Goal: Task Accomplishment & Management: Manage account settings

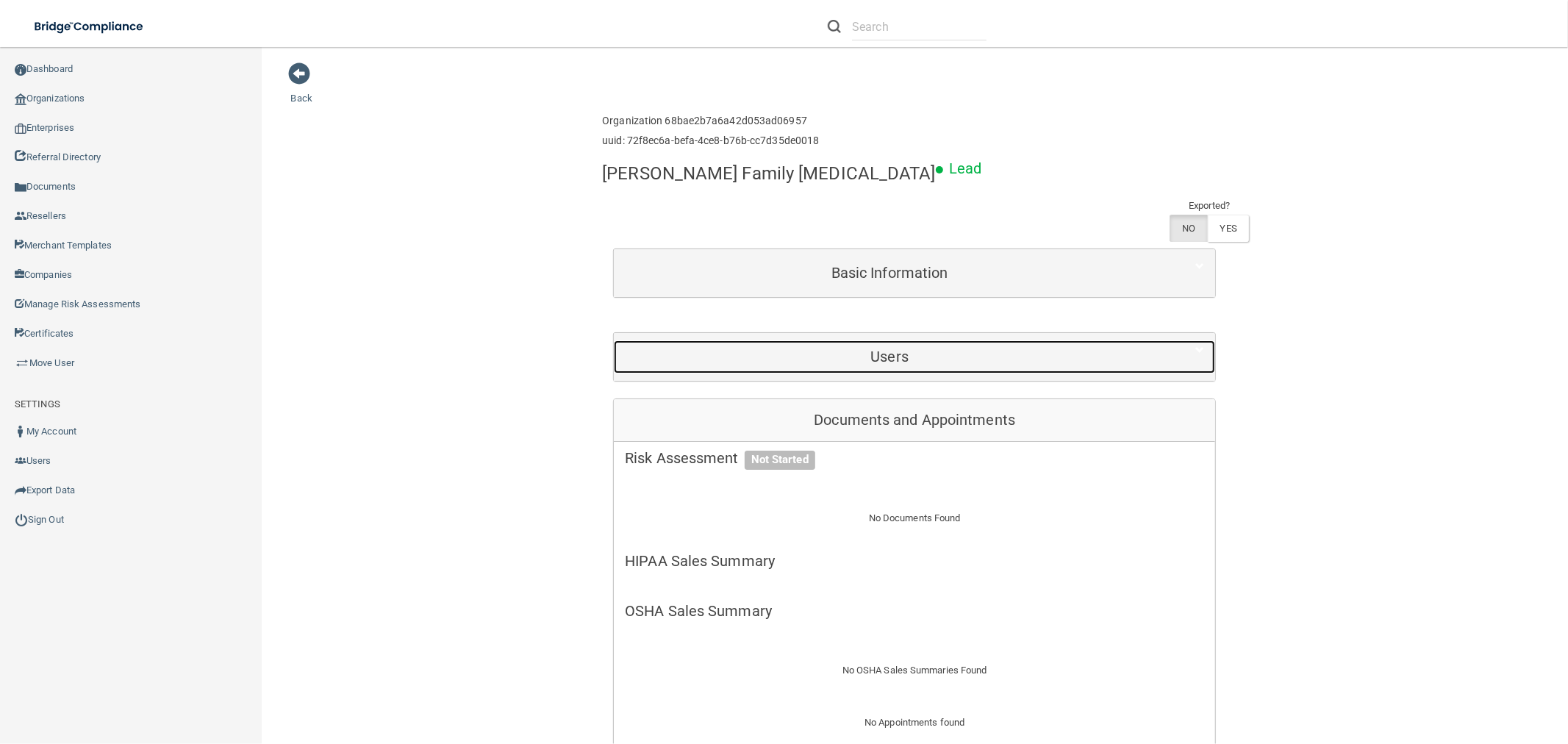
click at [934, 340] on div "Users" at bounding box center [889, 357] width 551 height 33
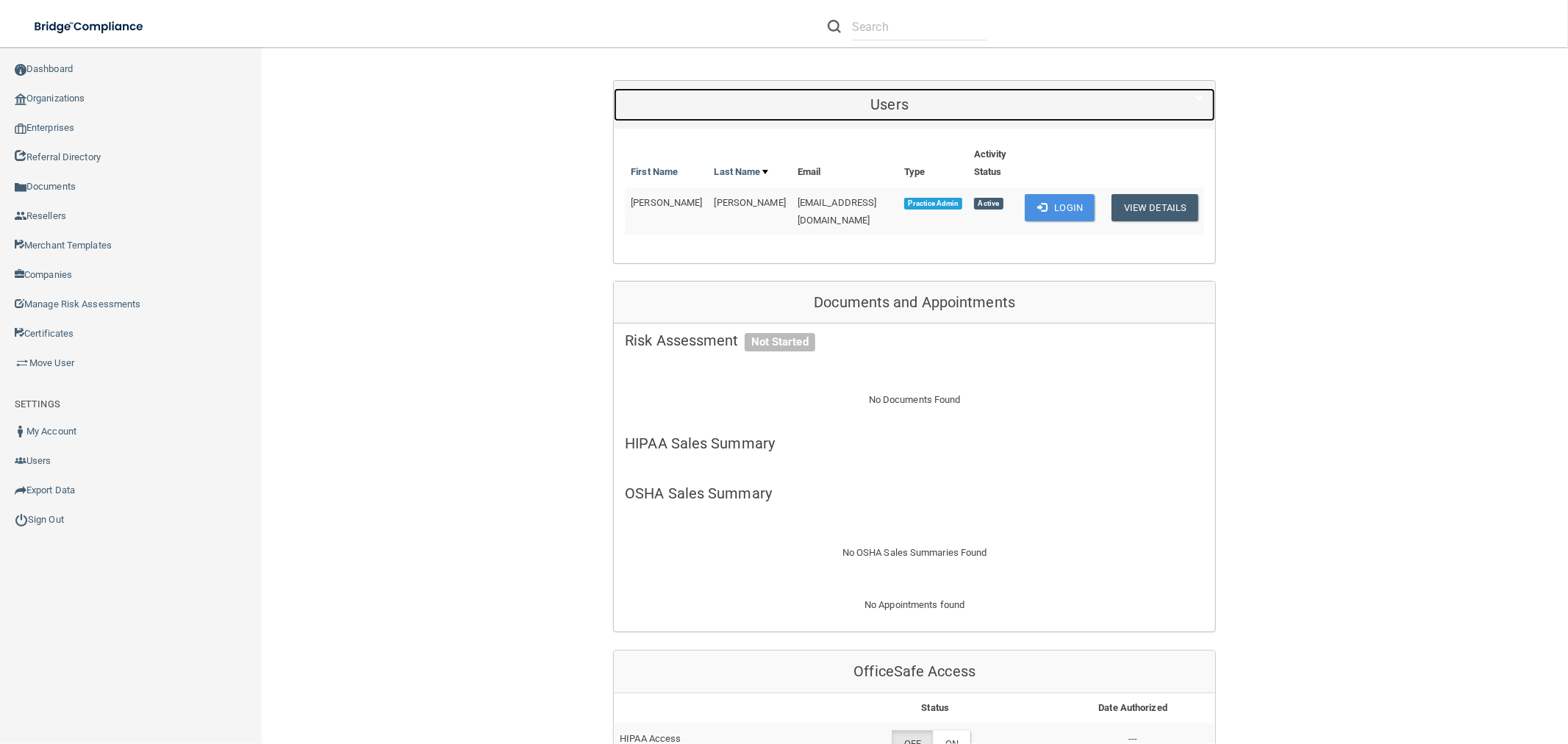
scroll to position [653, 0]
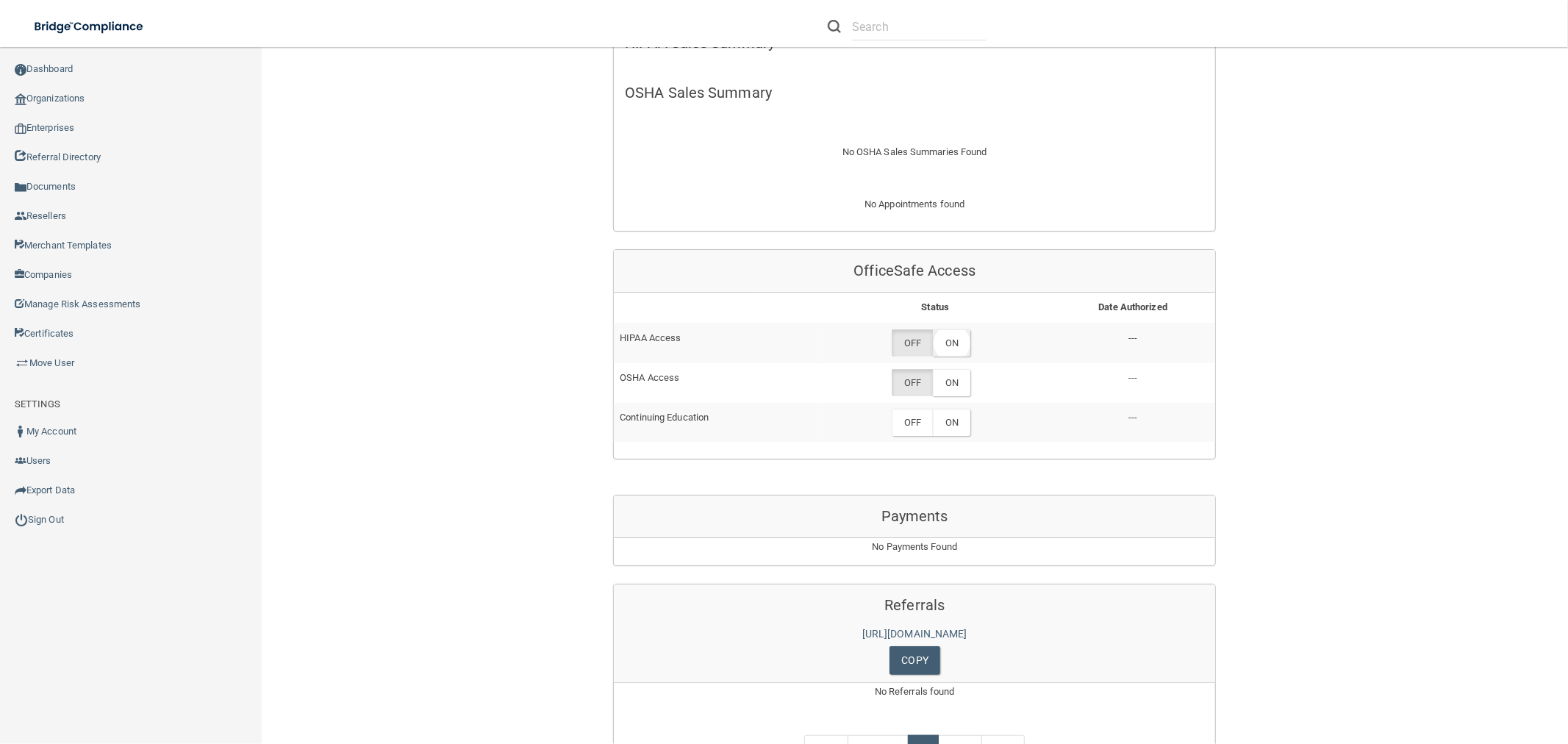
click at [950, 329] on label "ON" at bounding box center [951, 342] width 37 height 27
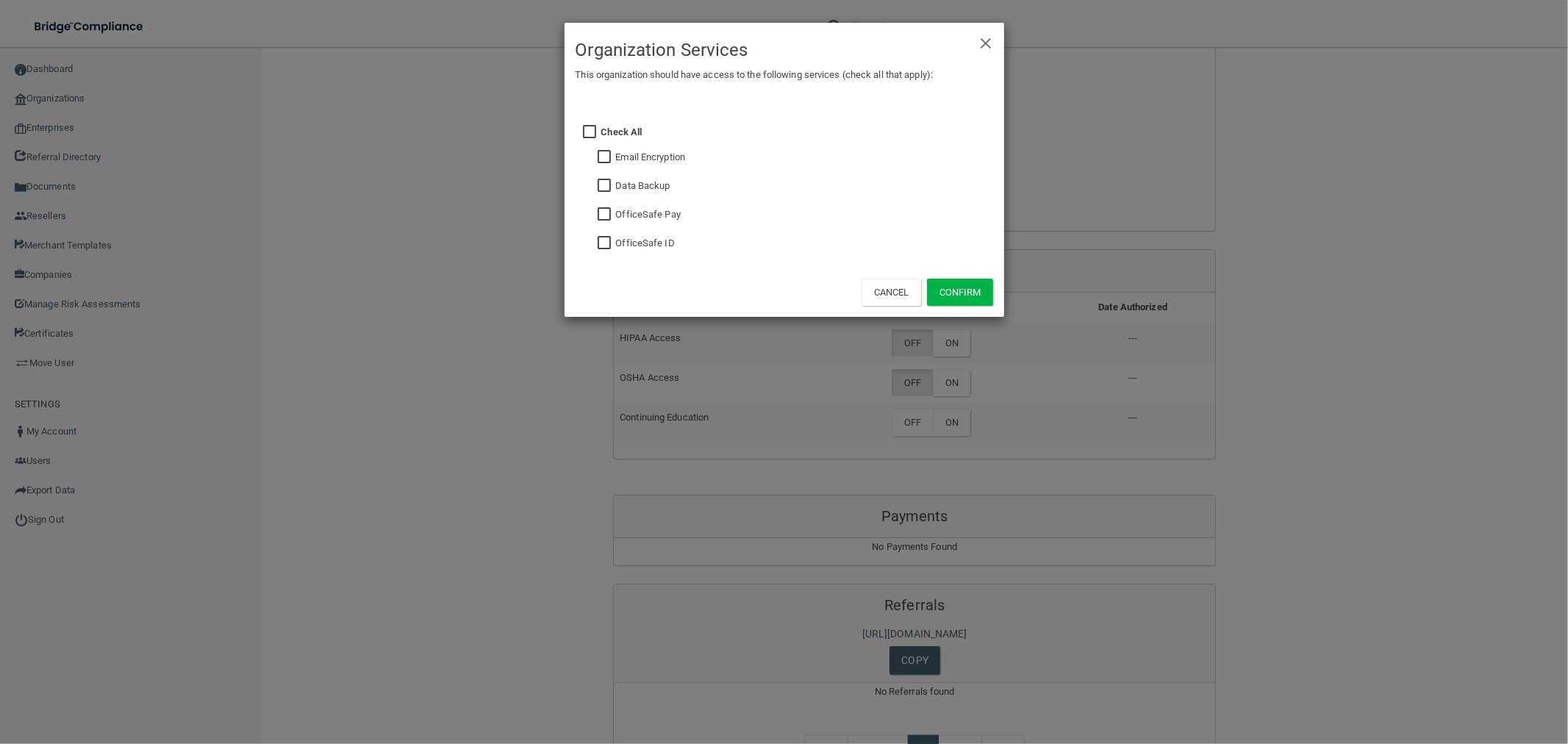
click at [608, 213] on input "checkbox" at bounding box center [606, 215] width 17 height 12
checkbox input "true"
click at [953, 298] on button "Confirm" at bounding box center [960, 292] width 66 height 27
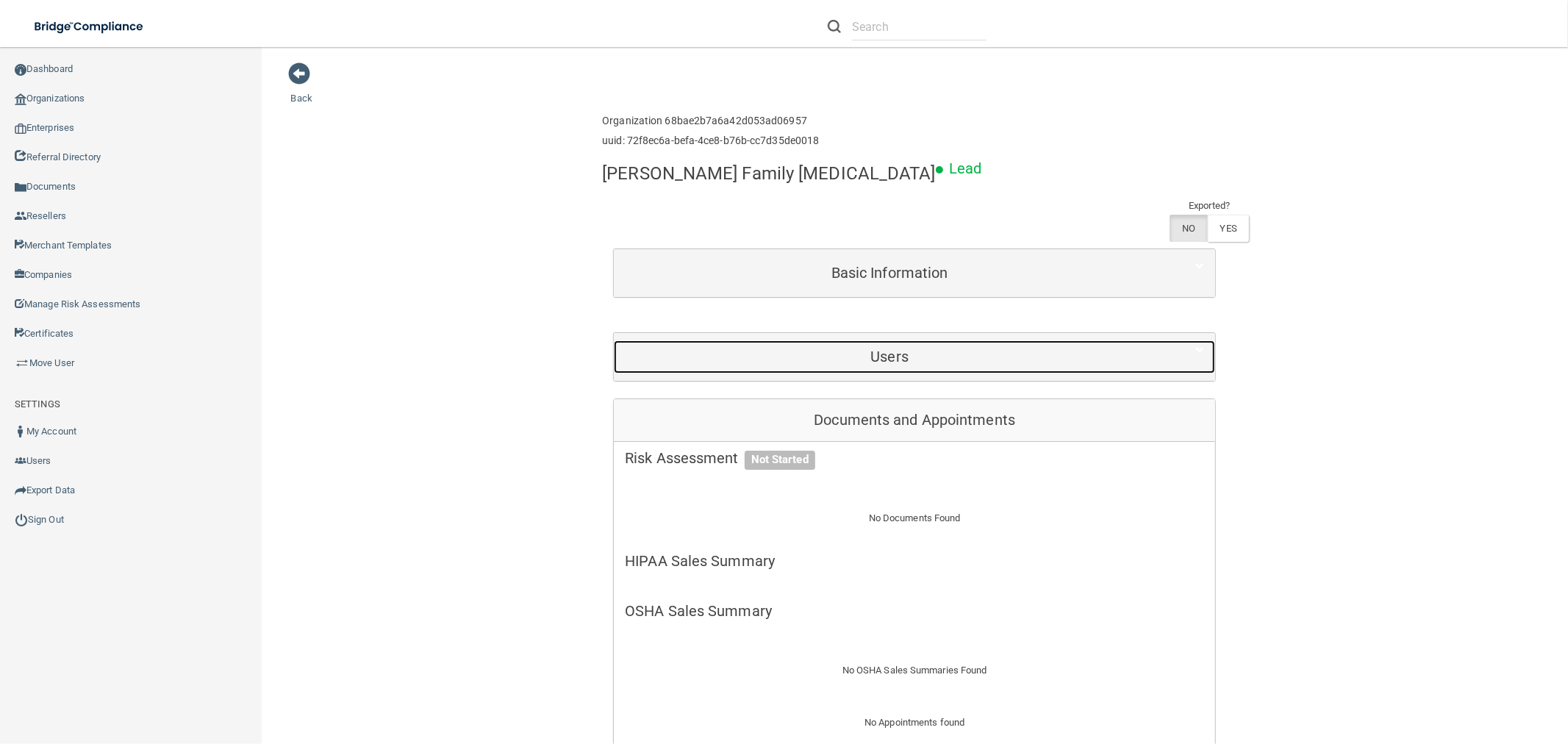
click at [858, 340] on div "Users" at bounding box center [889, 357] width 551 height 33
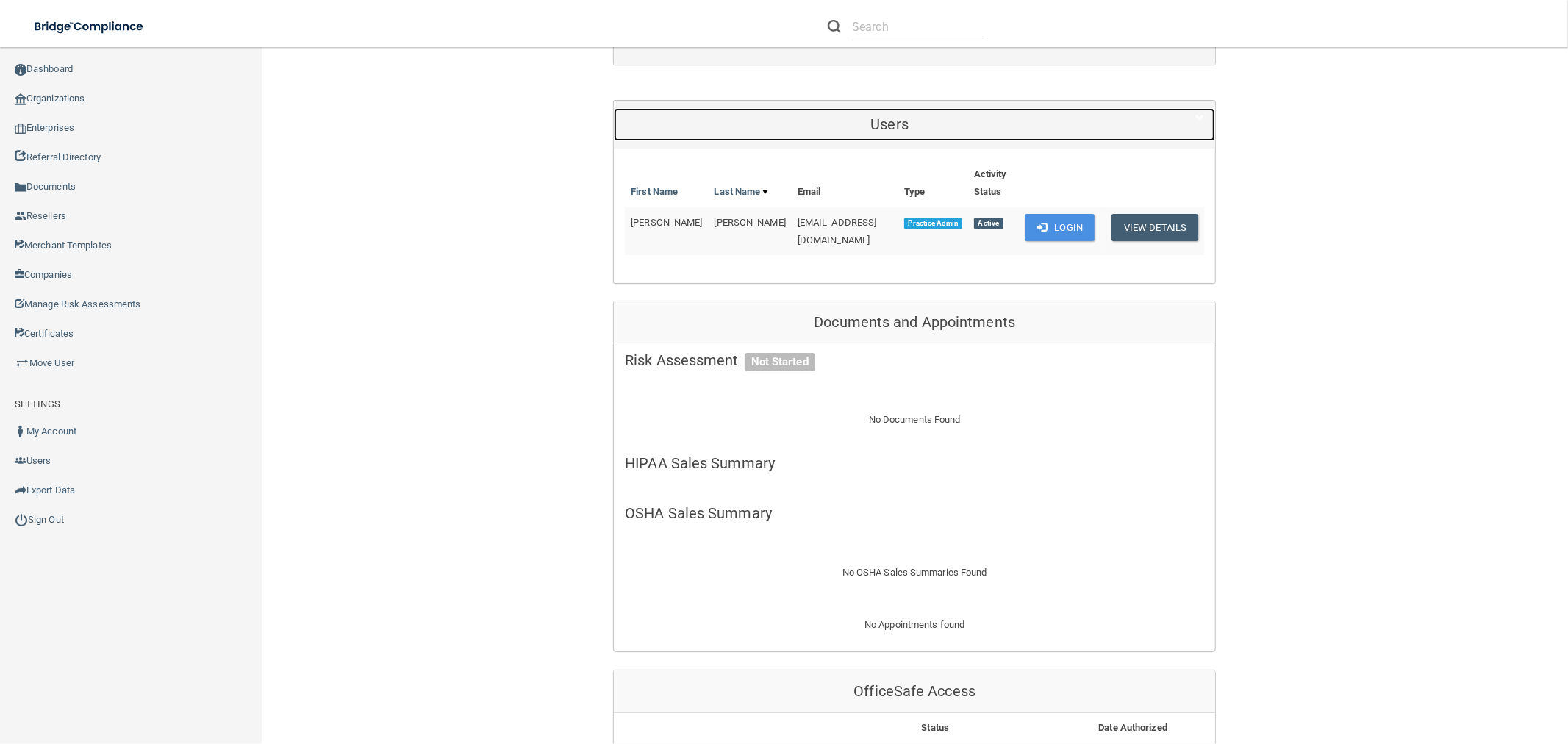
scroll to position [735, 0]
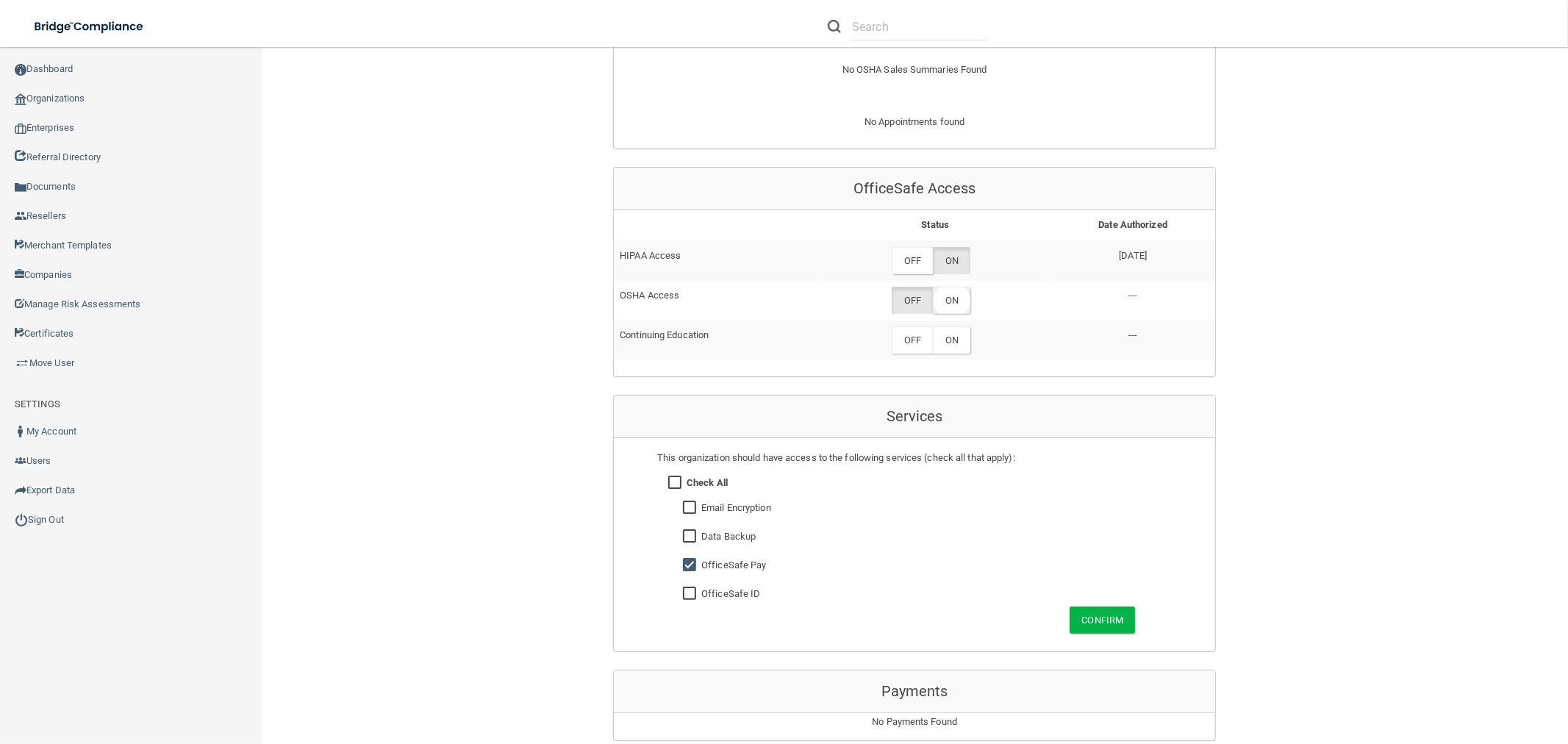
click at [944, 287] on label "ON" at bounding box center [951, 300] width 37 height 27
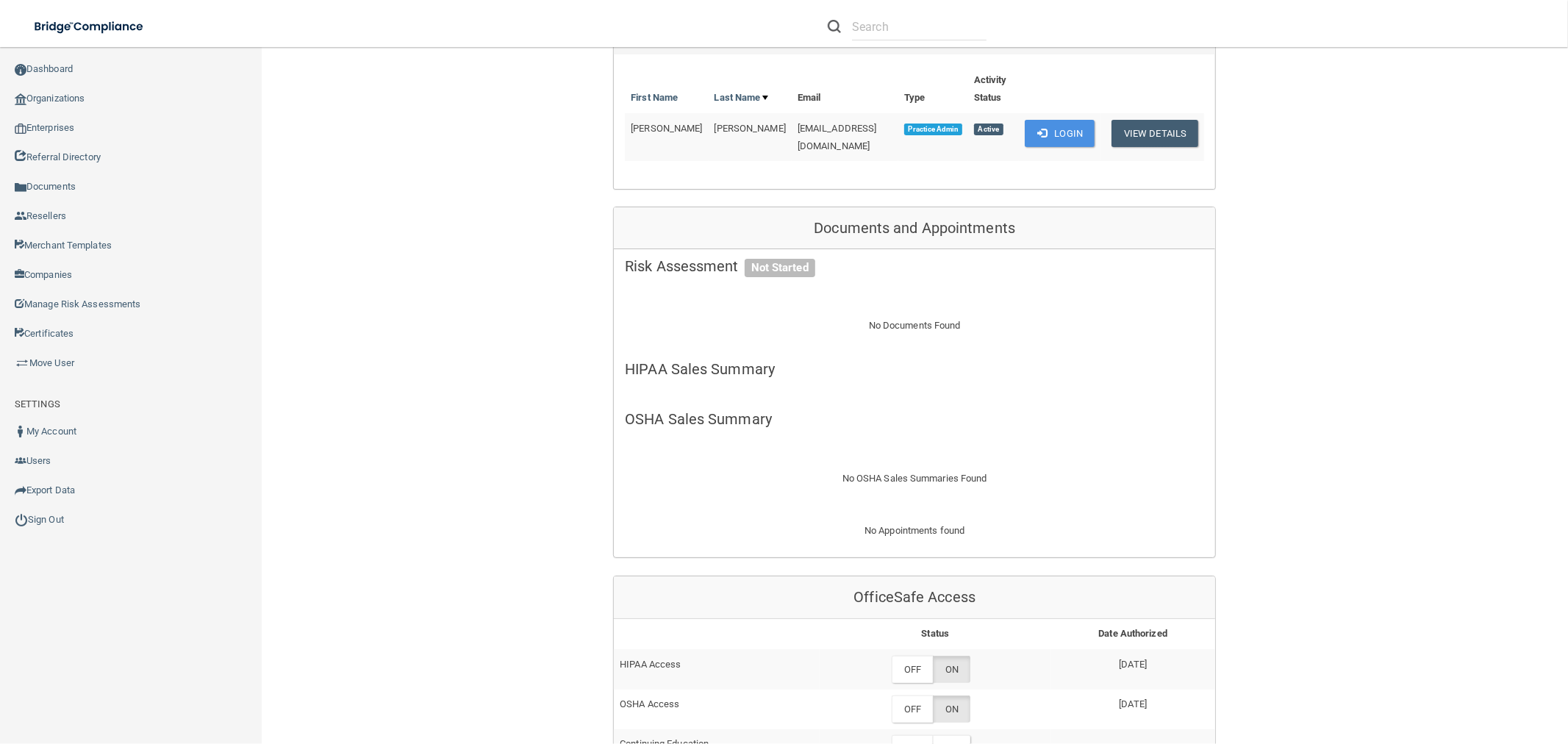
scroll to position [0, 0]
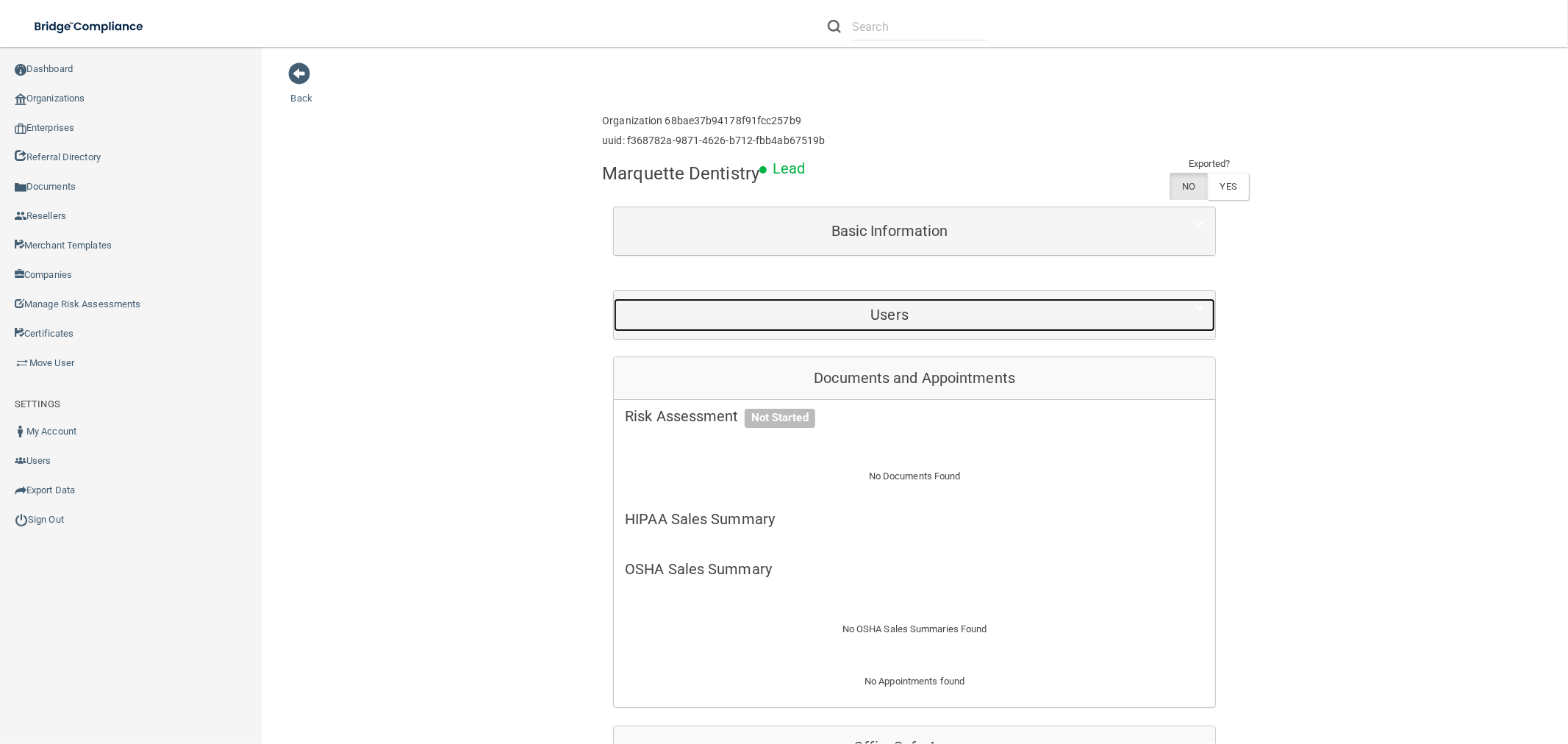
click at [932, 305] on div "Users" at bounding box center [889, 315] width 551 height 33
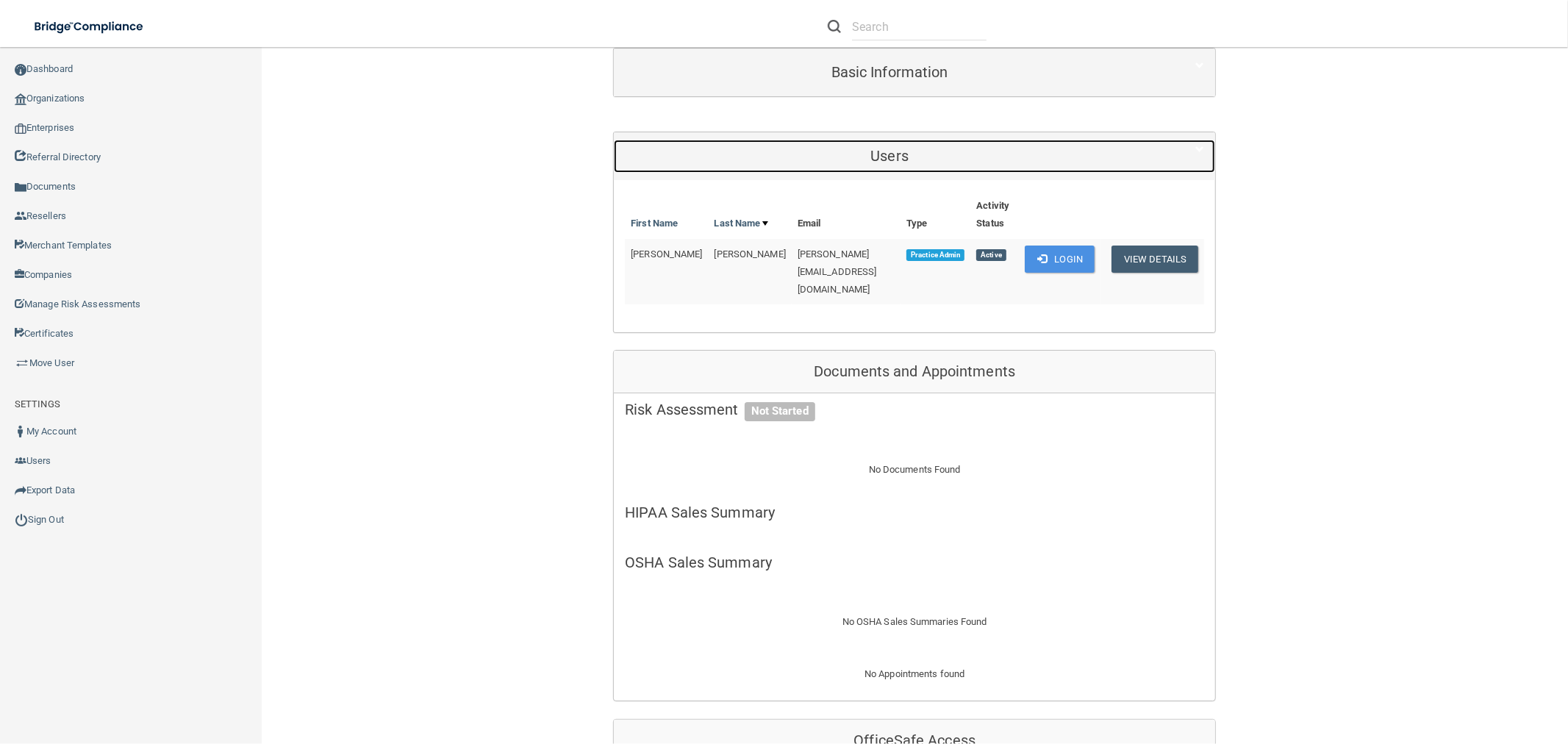
scroll to position [163, 0]
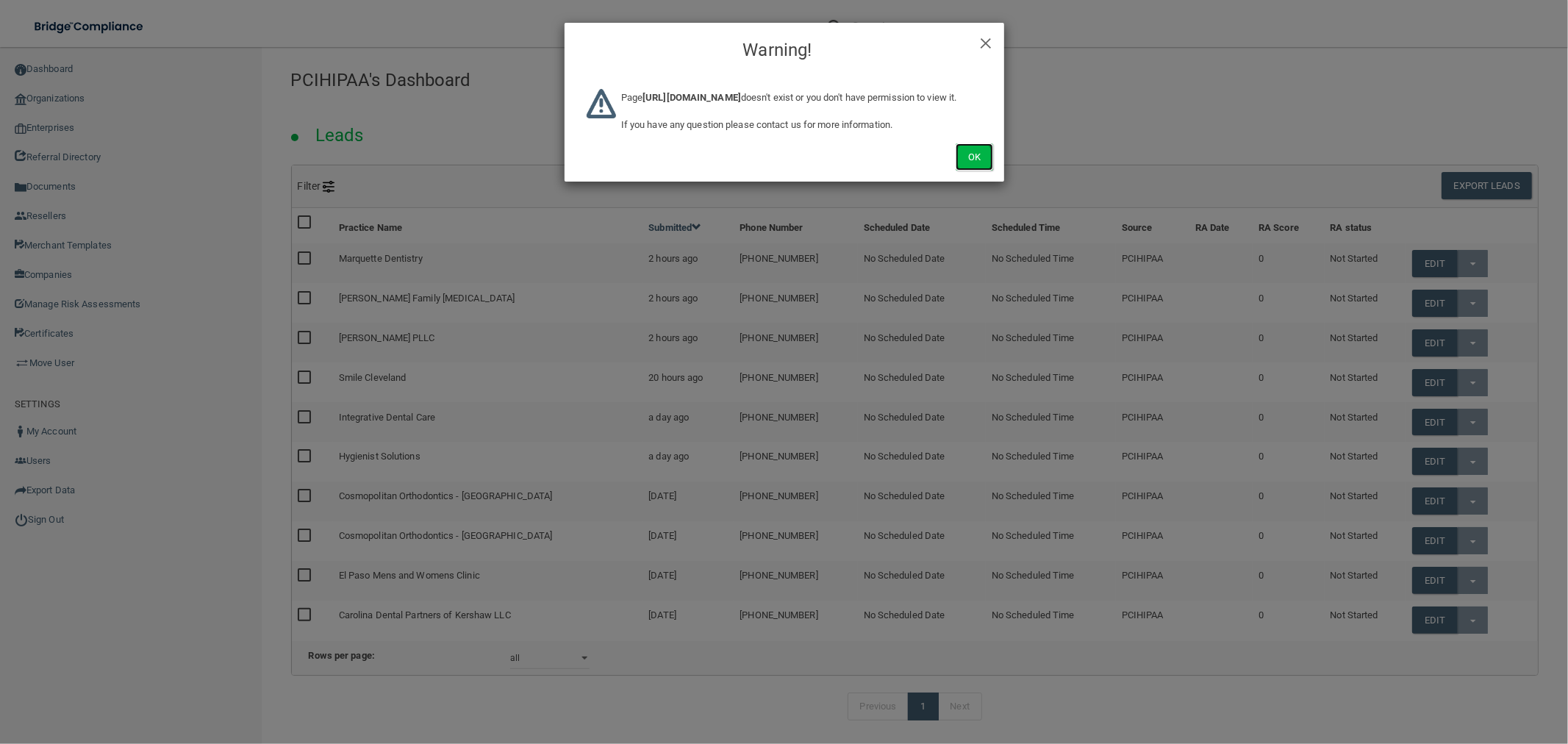
click at [992, 167] on button "Ok" at bounding box center [974, 156] width 37 height 27
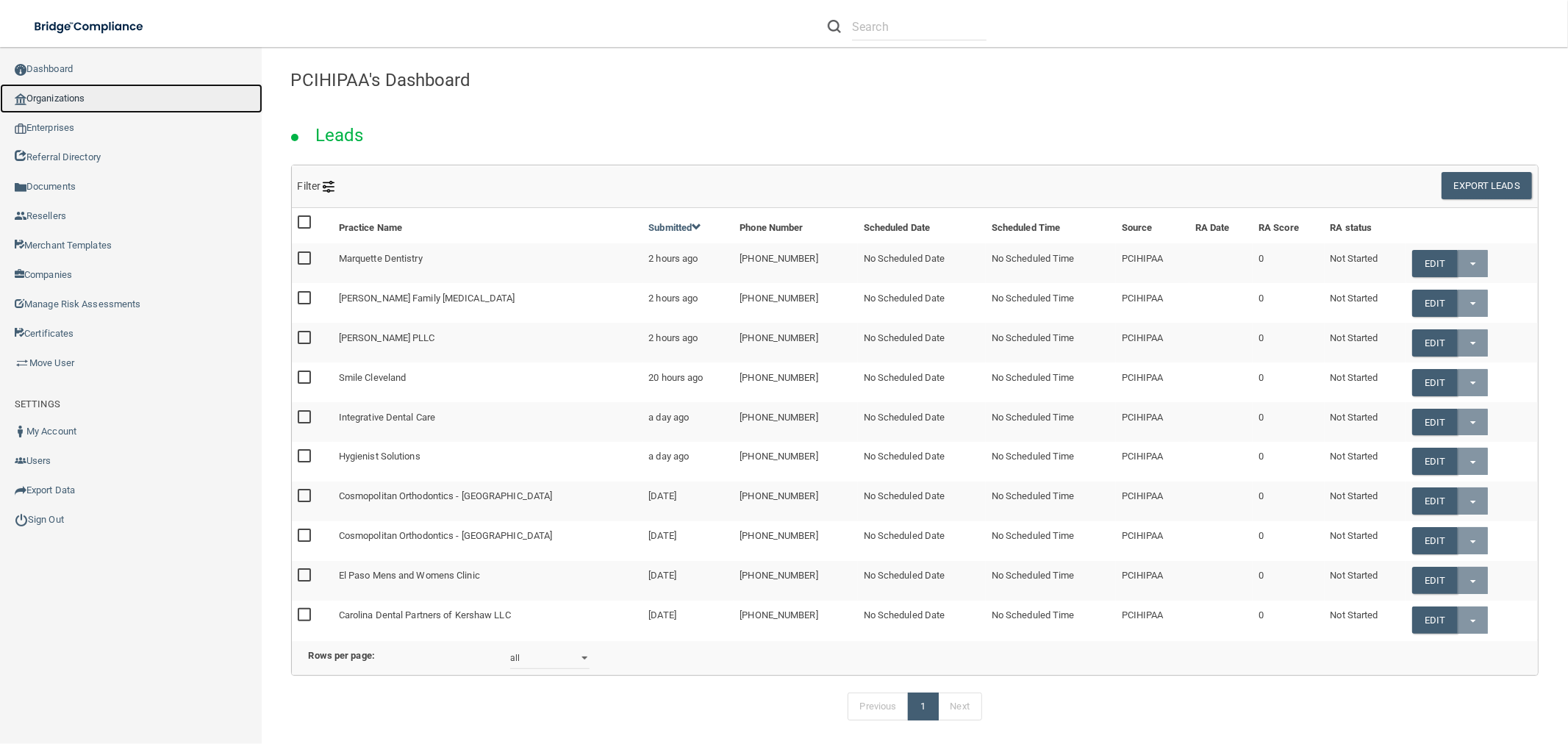
click at [113, 97] on link "Organizations" at bounding box center [131, 98] width 262 height 30
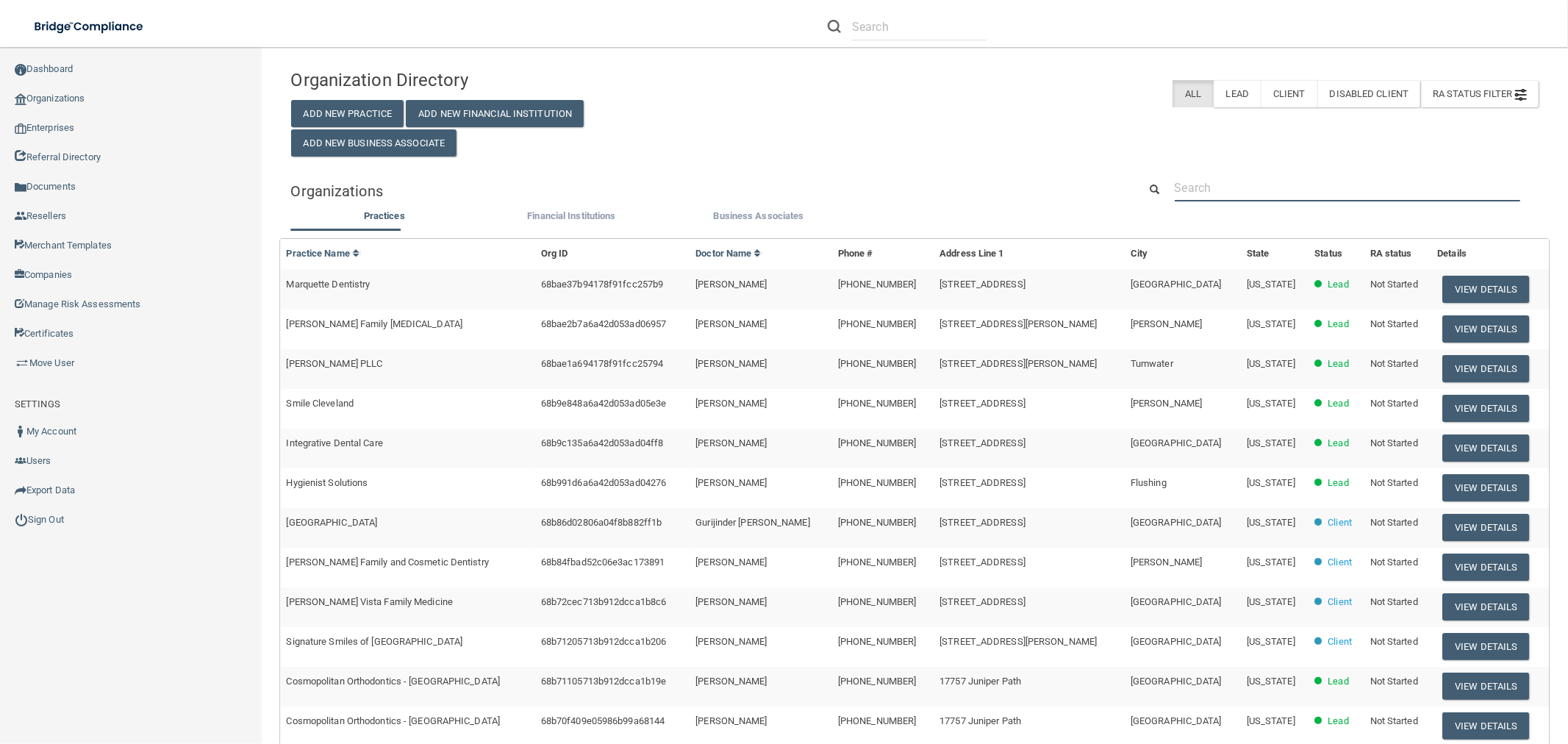
click at [1219, 200] on input "text" at bounding box center [1347, 188] width 346 height 27
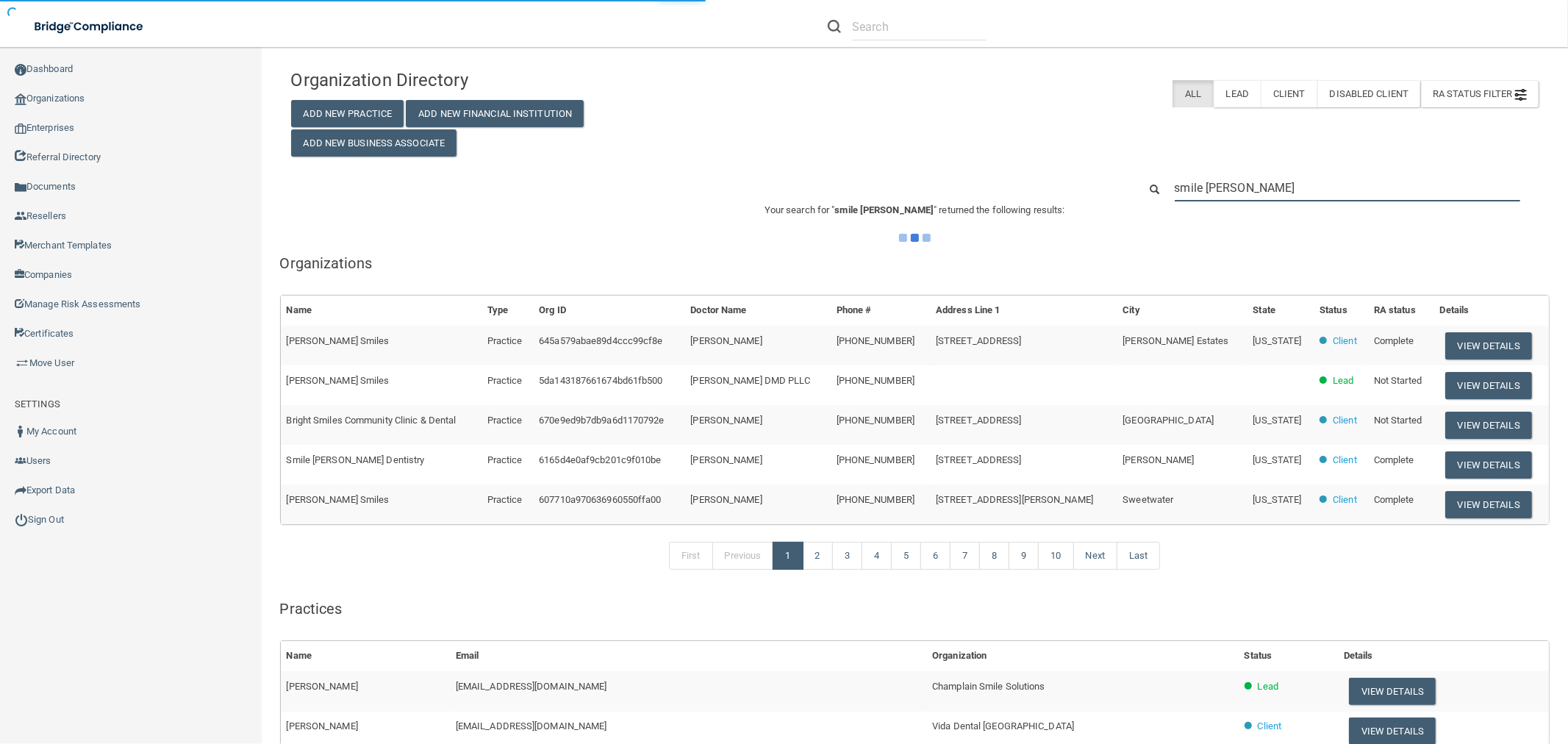
type input "smile cleveland"
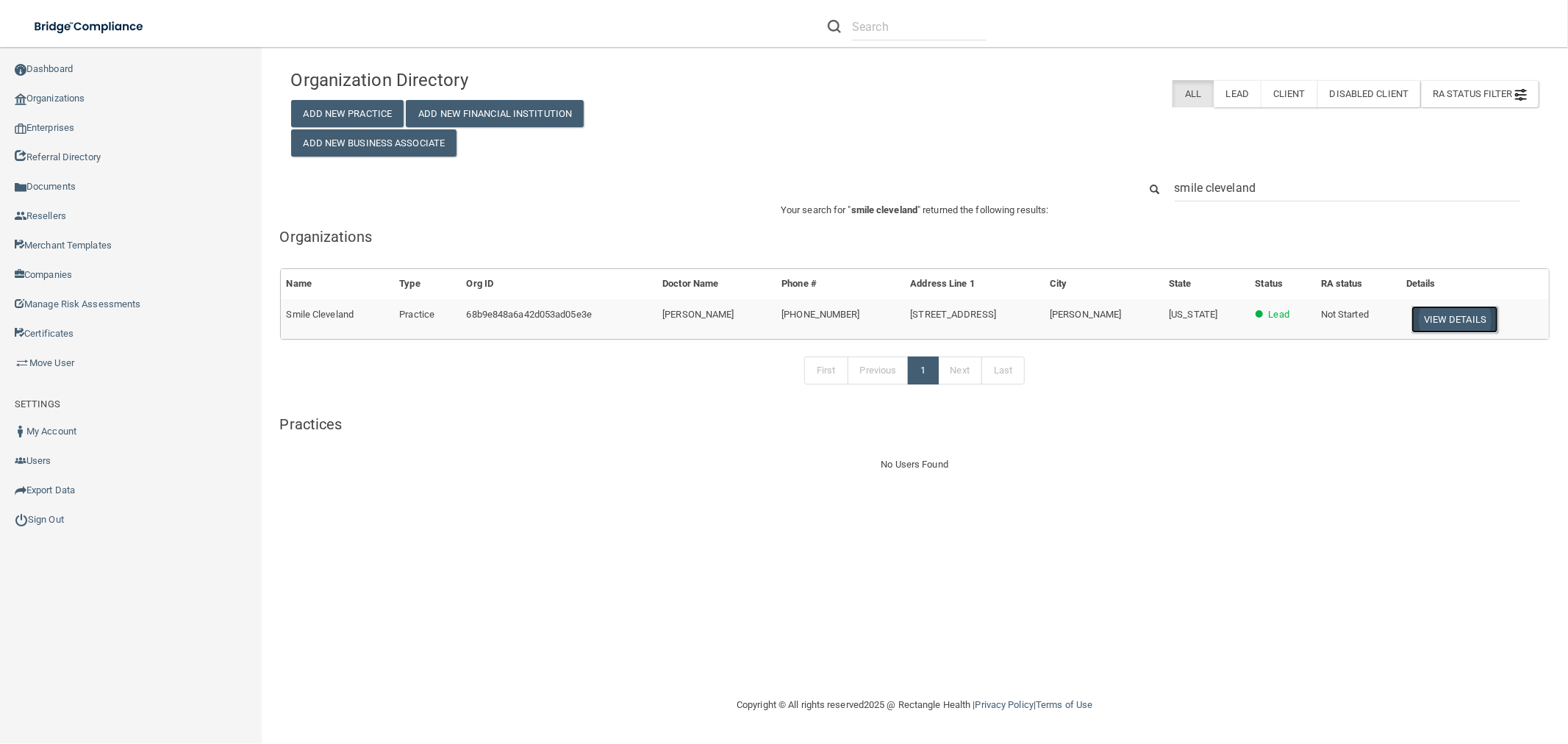
click at [1477, 317] on button "View Details" at bounding box center [1454, 319] width 86 height 27
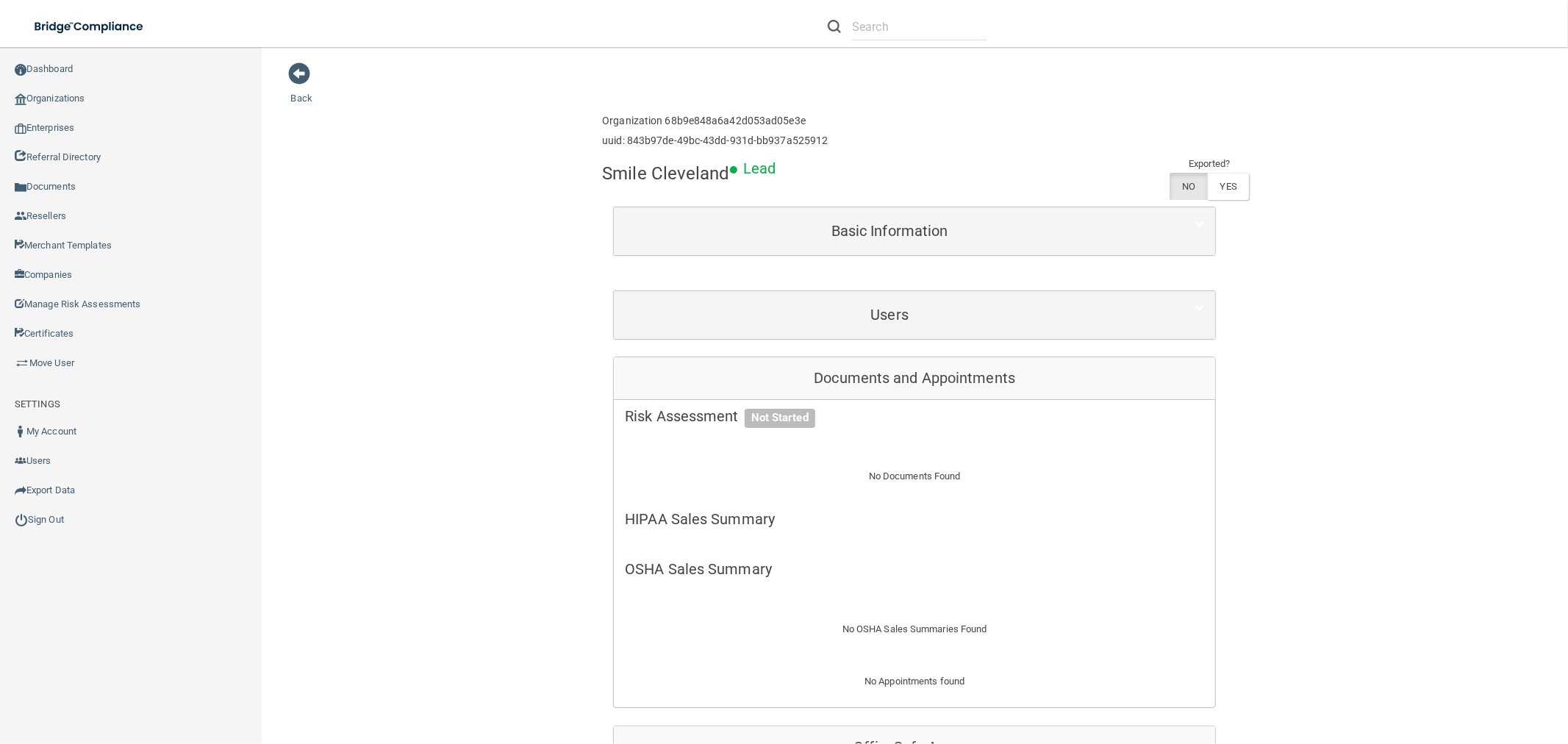
drag, startPoint x: 638, startPoint y: 2, endPoint x: 507, endPoint y: 193, distance: 231.6
click at [507, 193] on div "Back Enterprise » Organization 68b9e848a6a42d053ad05e3e uuid: 843b97de-49bc-43d…" at bounding box center [915, 687] width 1248 height 1252
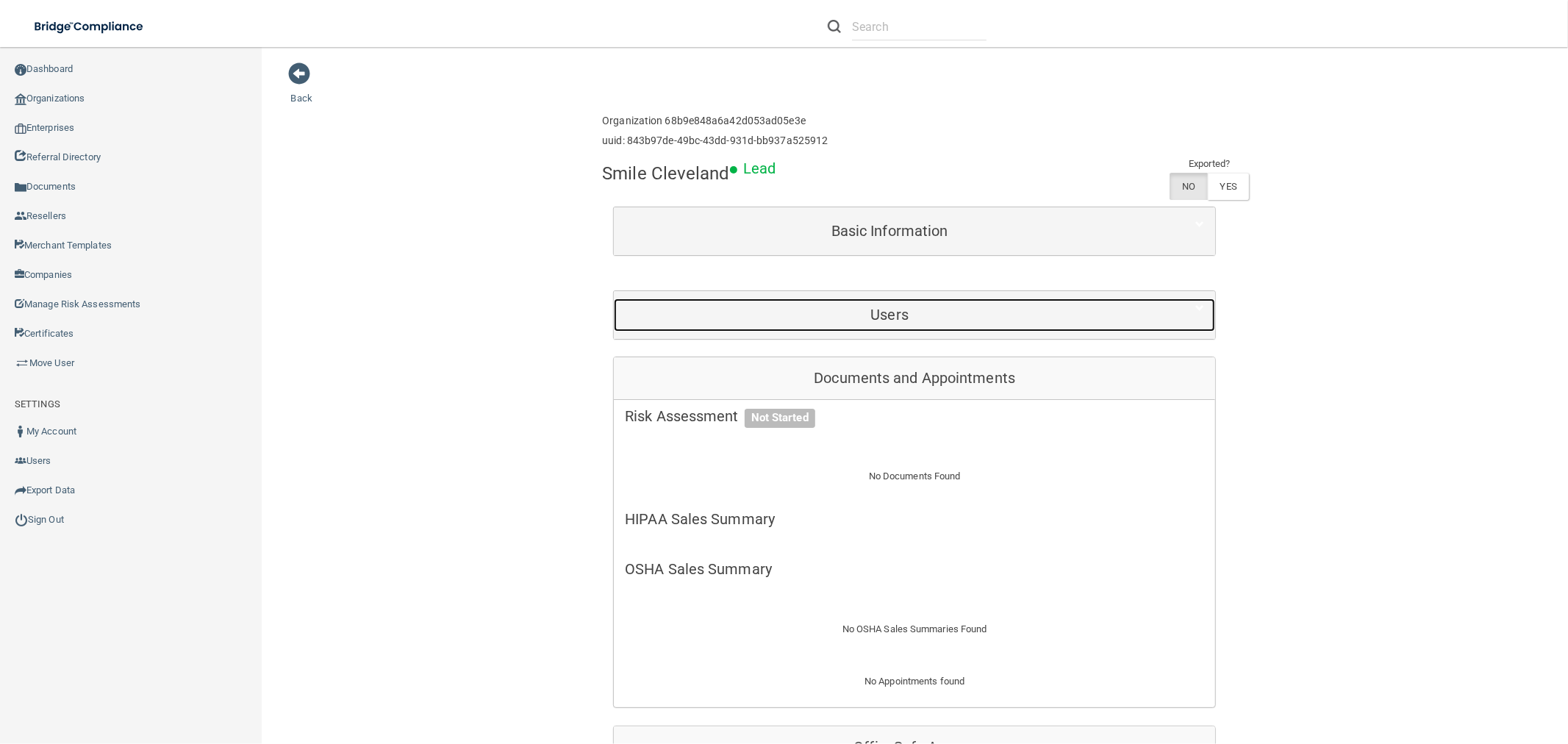
click at [880, 323] on div "Users" at bounding box center [889, 315] width 551 height 33
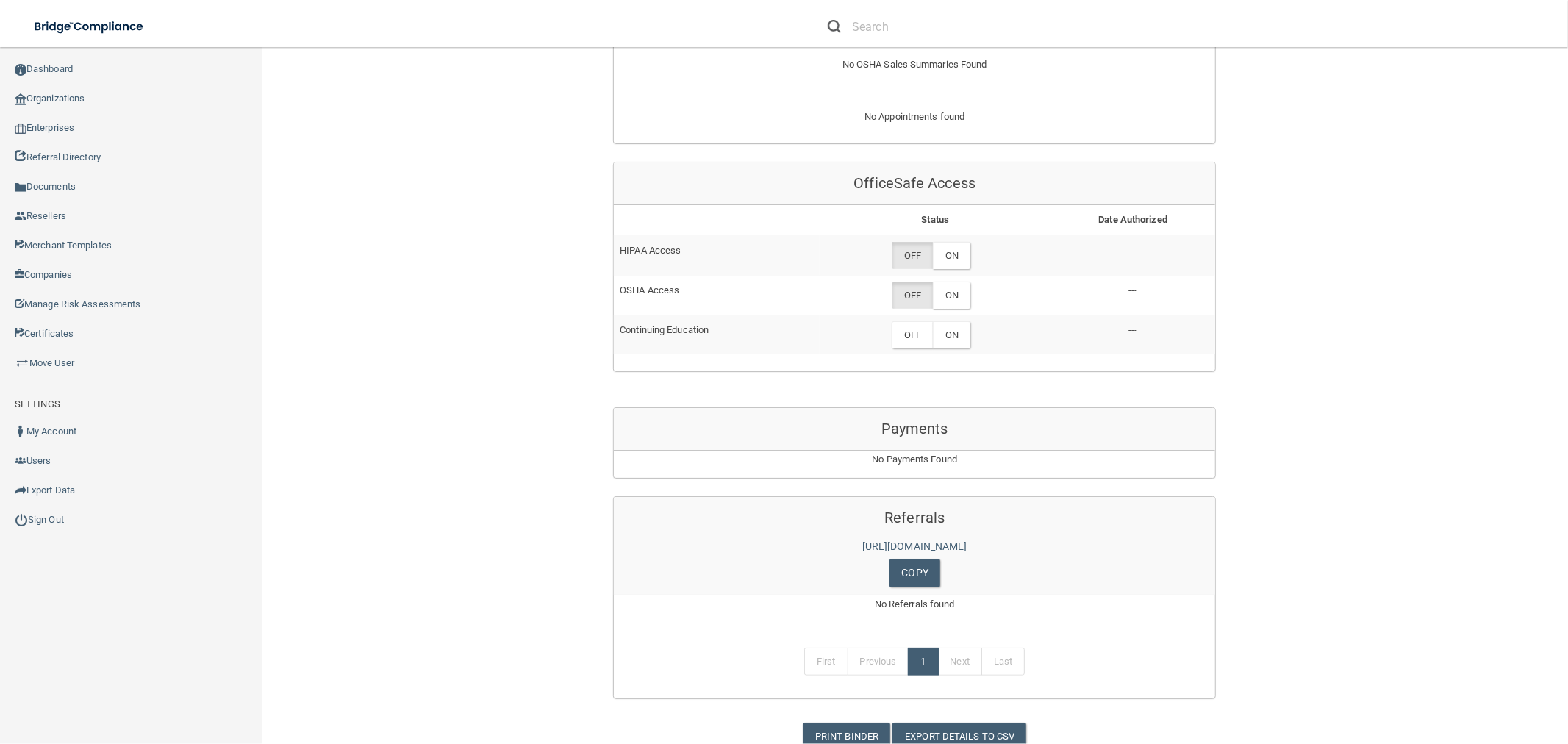
scroll to position [591, 0]
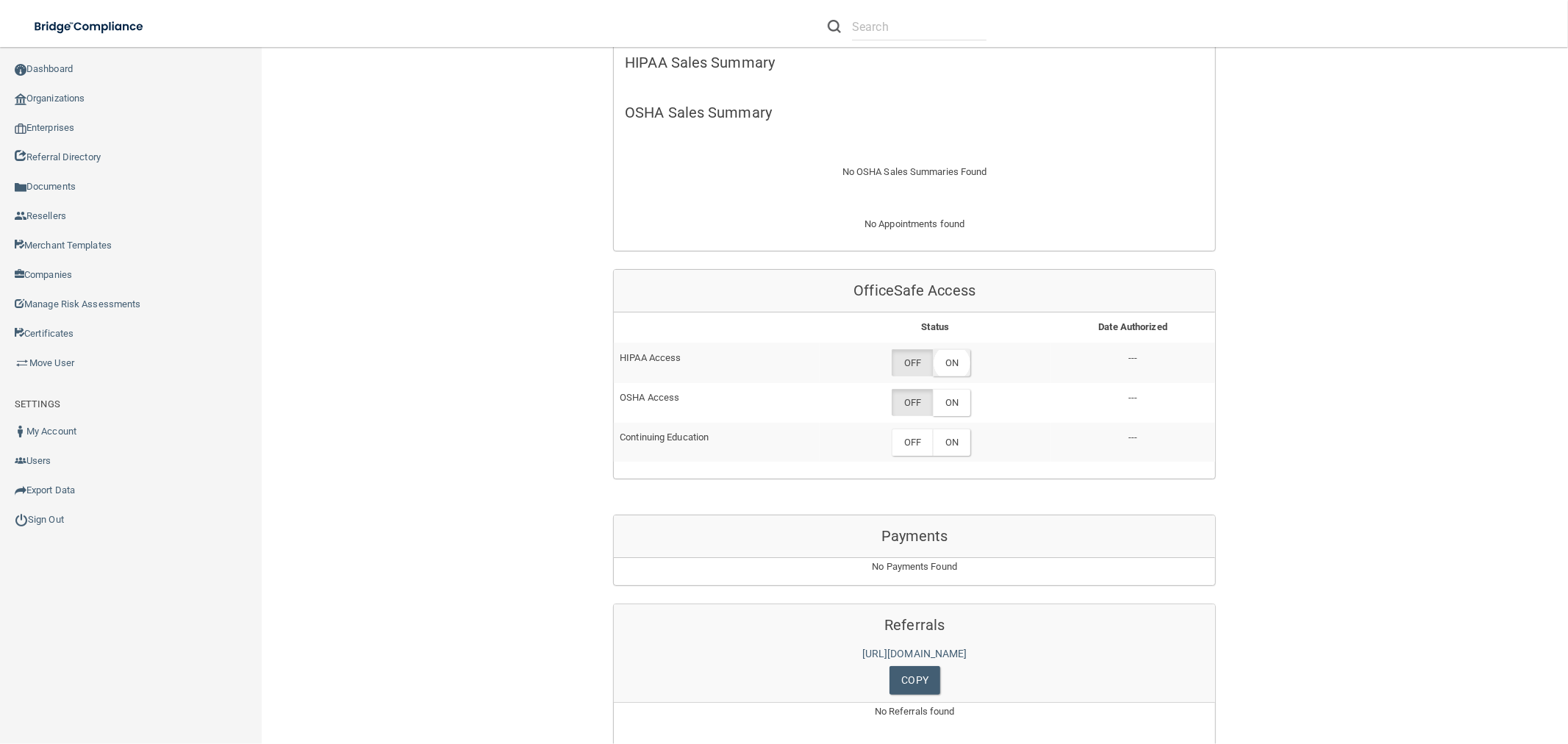
click at [954, 353] on label "ON" at bounding box center [951, 362] width 37 height 27
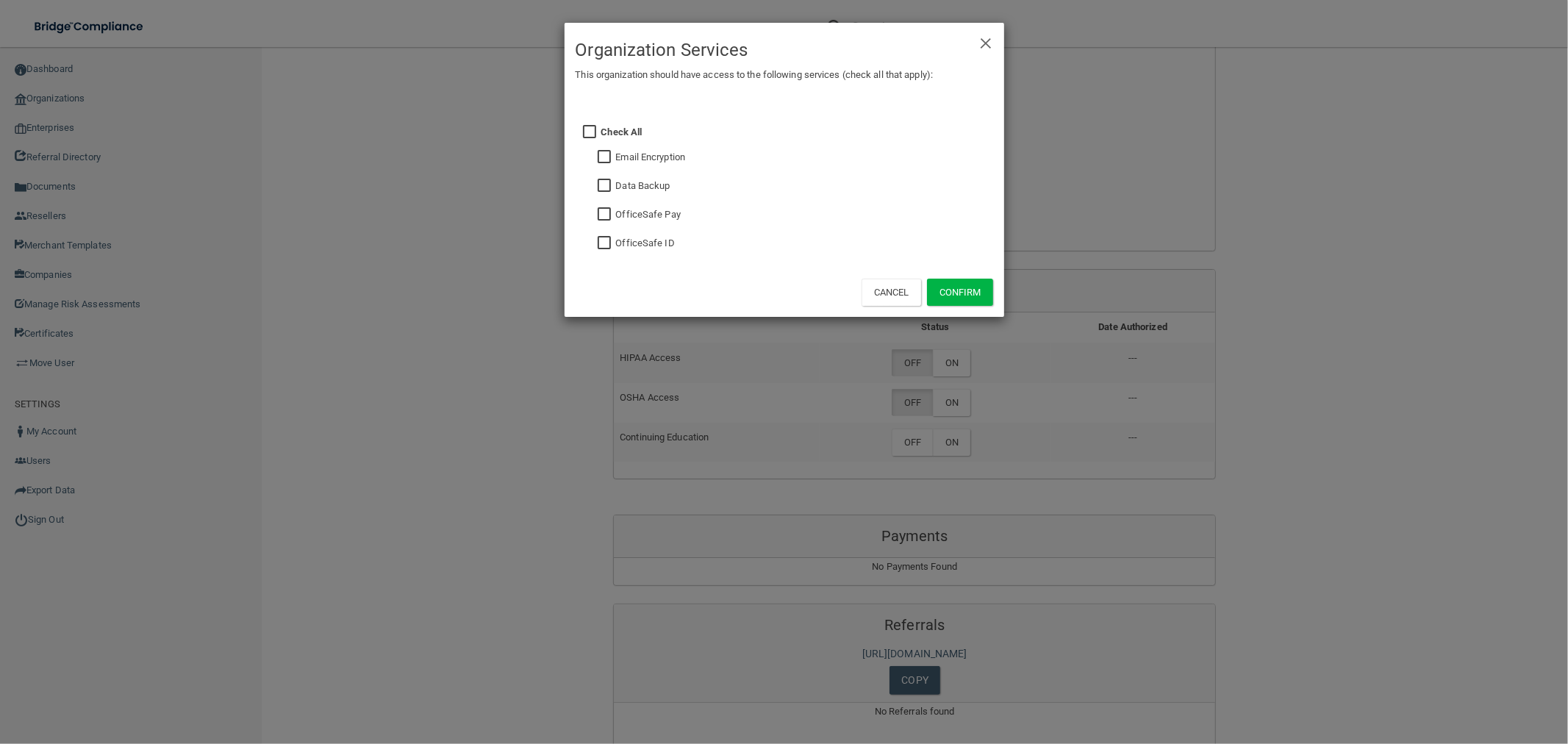
click at [603, 210] on input "checkbox" at bounding box center [606, 215] width 17 height 12
checkbox input "true"
click at [973, 283] on button "Confirm" at bounding box center [960, 292] width 66 height 27
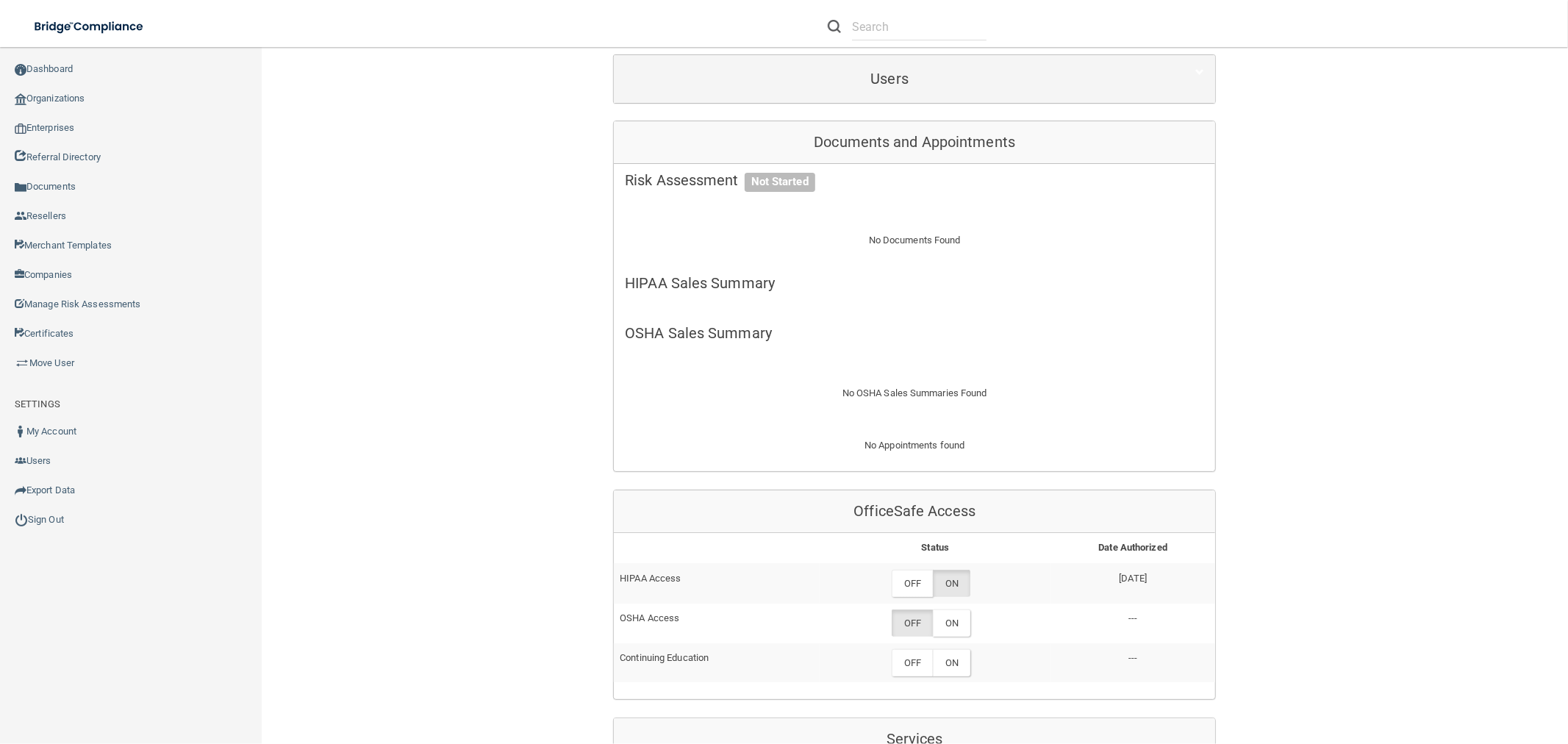
scroll to position [571, 0]
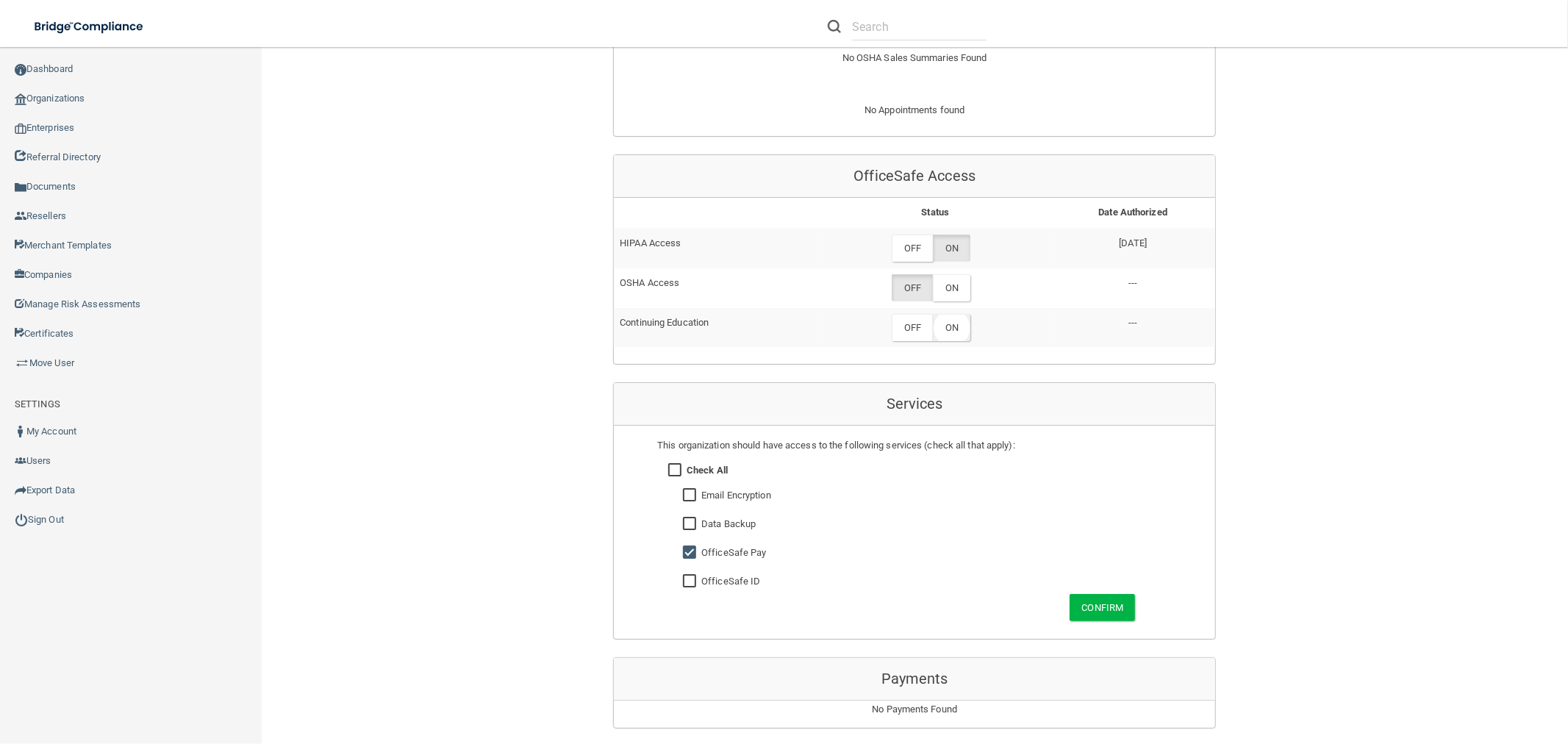
drag, startPoint x: 946, startPoint y: 287, endPoint x: 961, endPoint y: 320, distance: 36.2
click at [946, 287] on label "ON" at bounding box center [951, 287] width 37 height 27
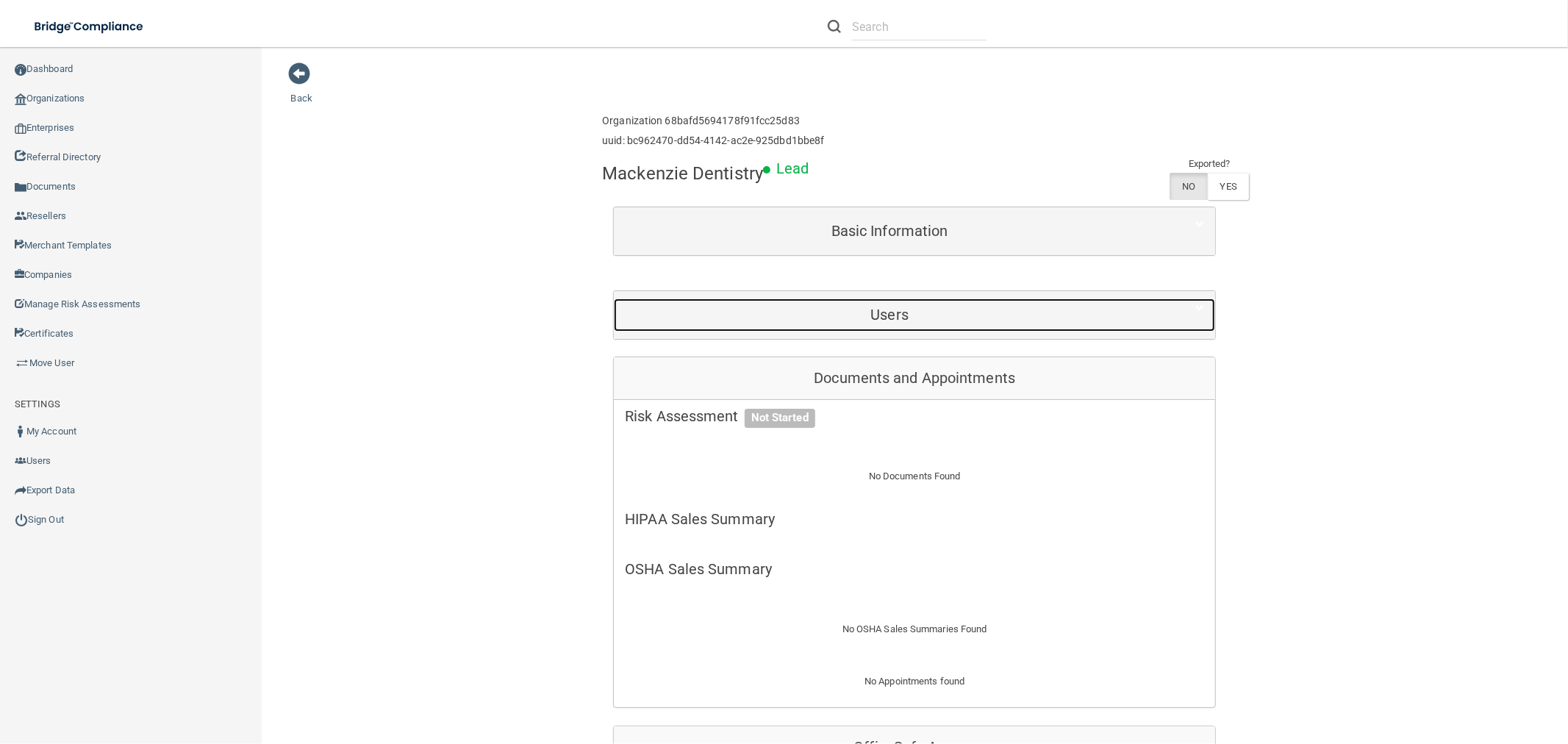
click at [871, 316] on h5 "Users" at bounding box center [890, 314] width 529 height 16
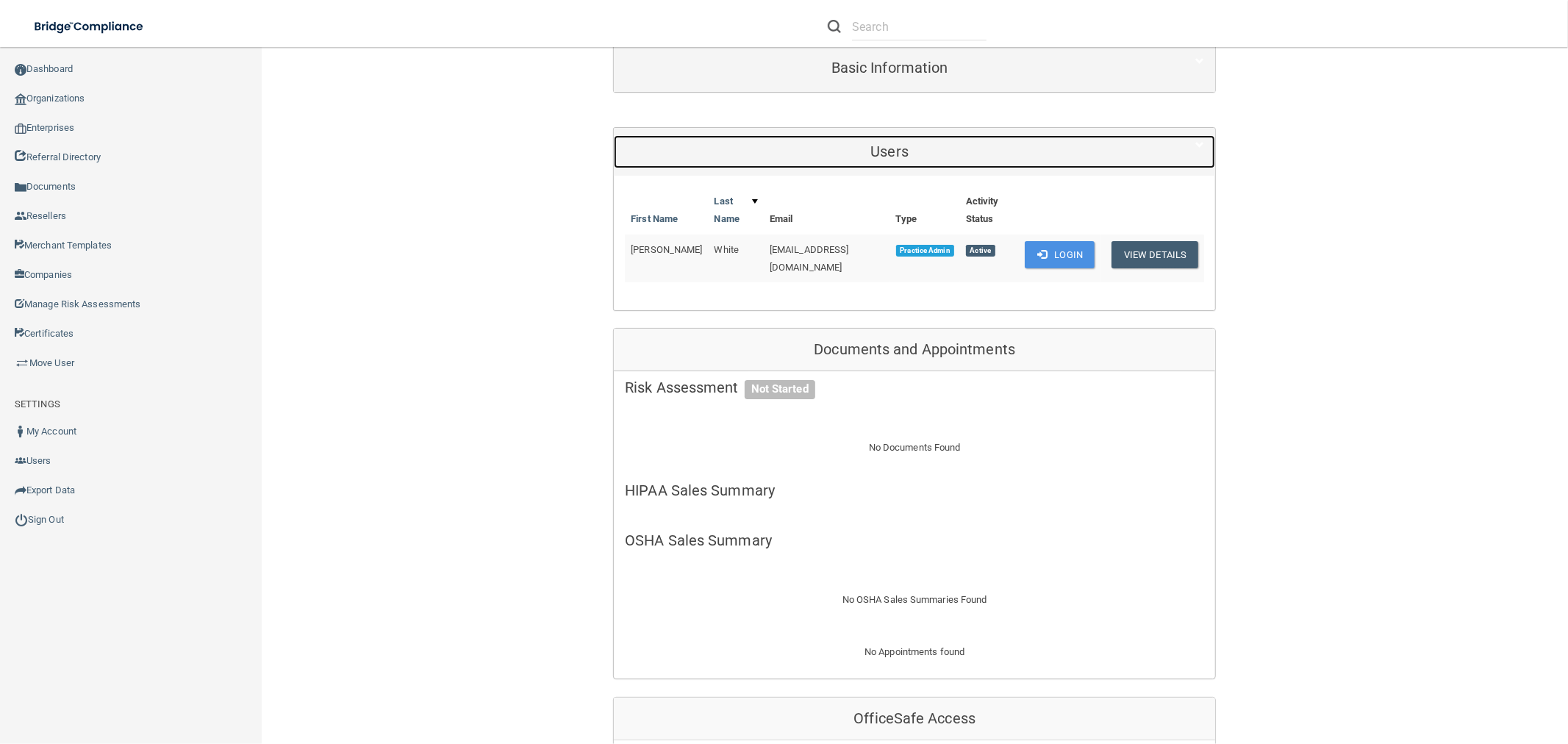
scroll to position [653, 0]
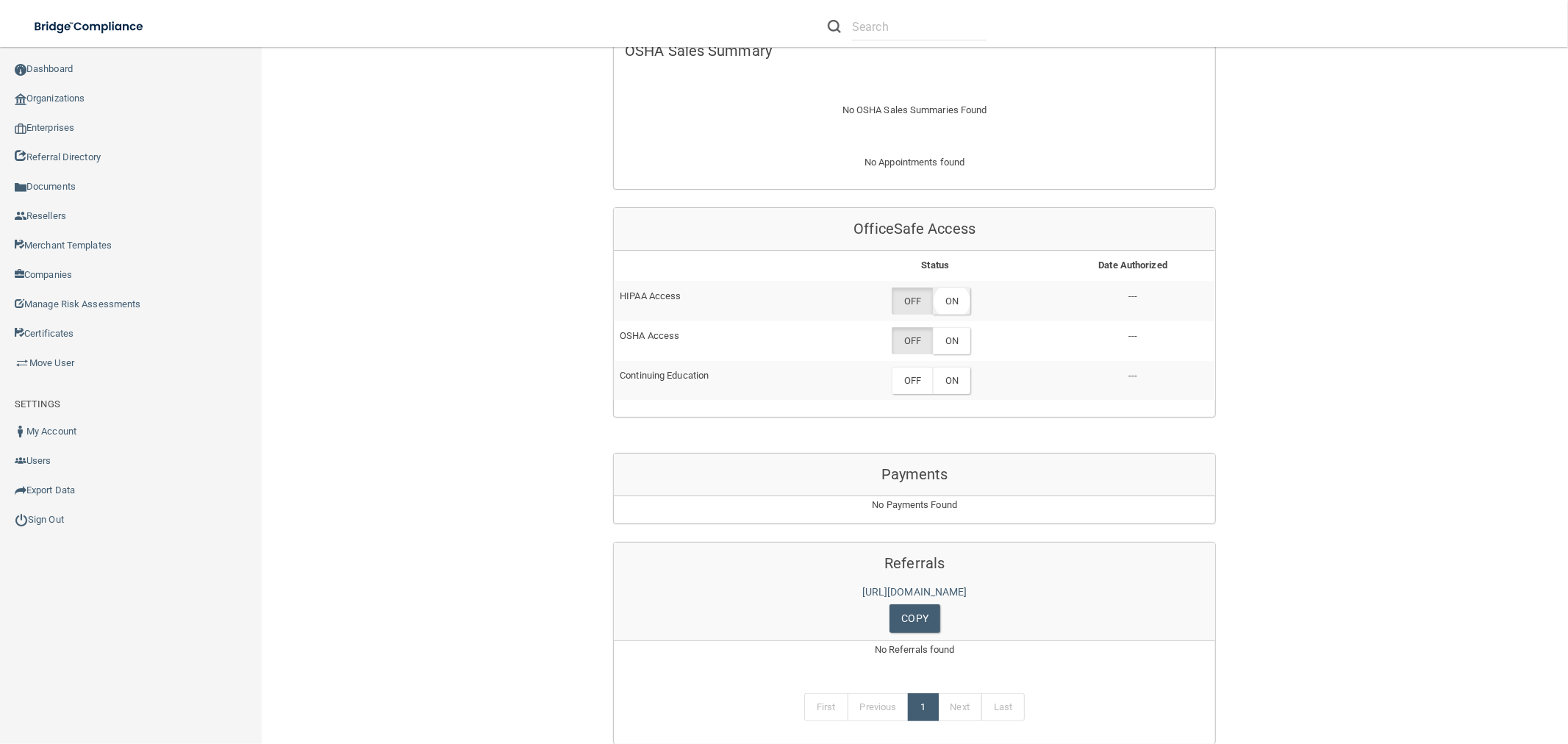
click at [942, 298] on label "ON" at bounding box center [951, 300] width 37 height 27
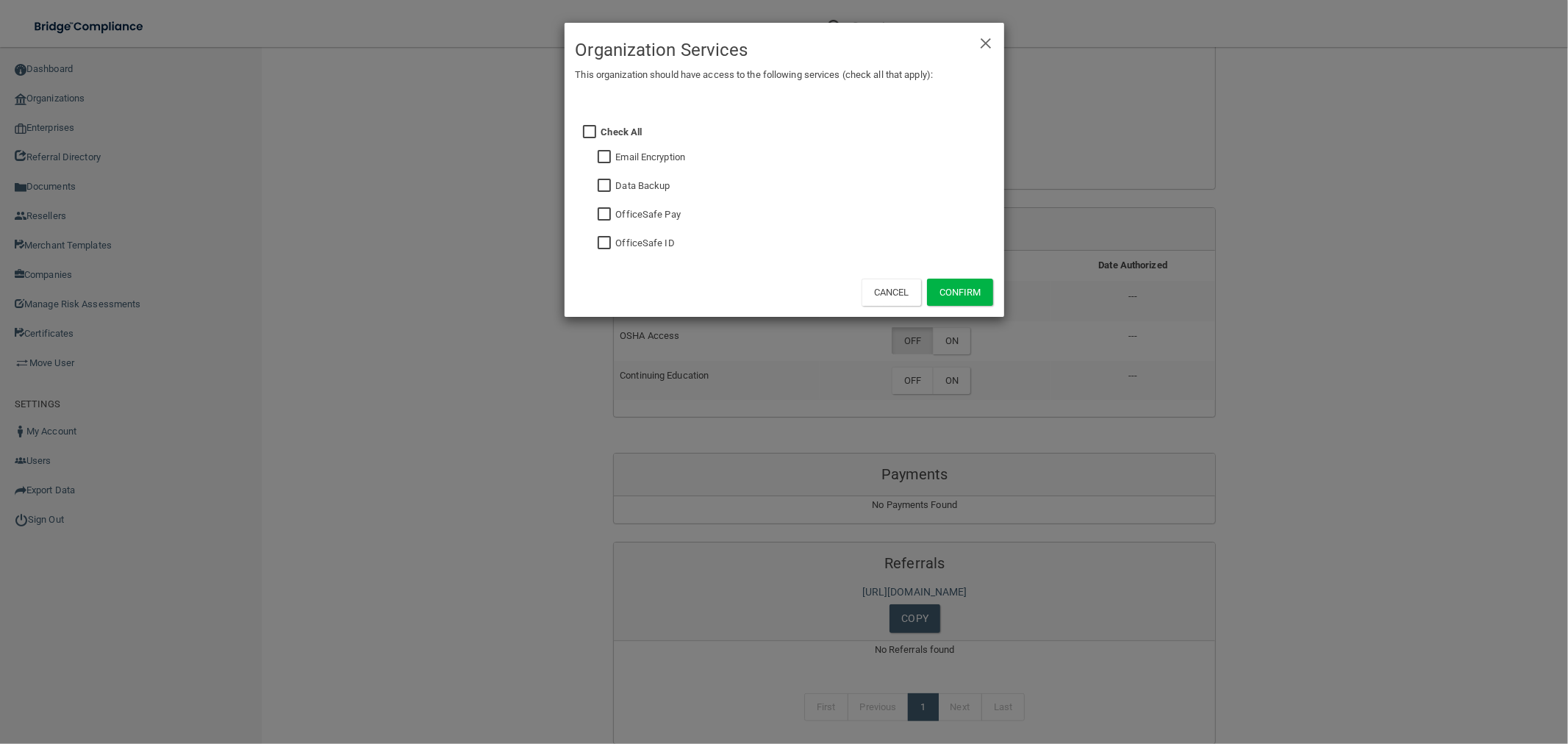
click at [610, 210] on input "checkbox" at bounding box center [606, 215] width 17 height 12
checkbox input "true"
click at [956, 289] on button "Confirm" at bounding box center [960, 292] width 66 height 27
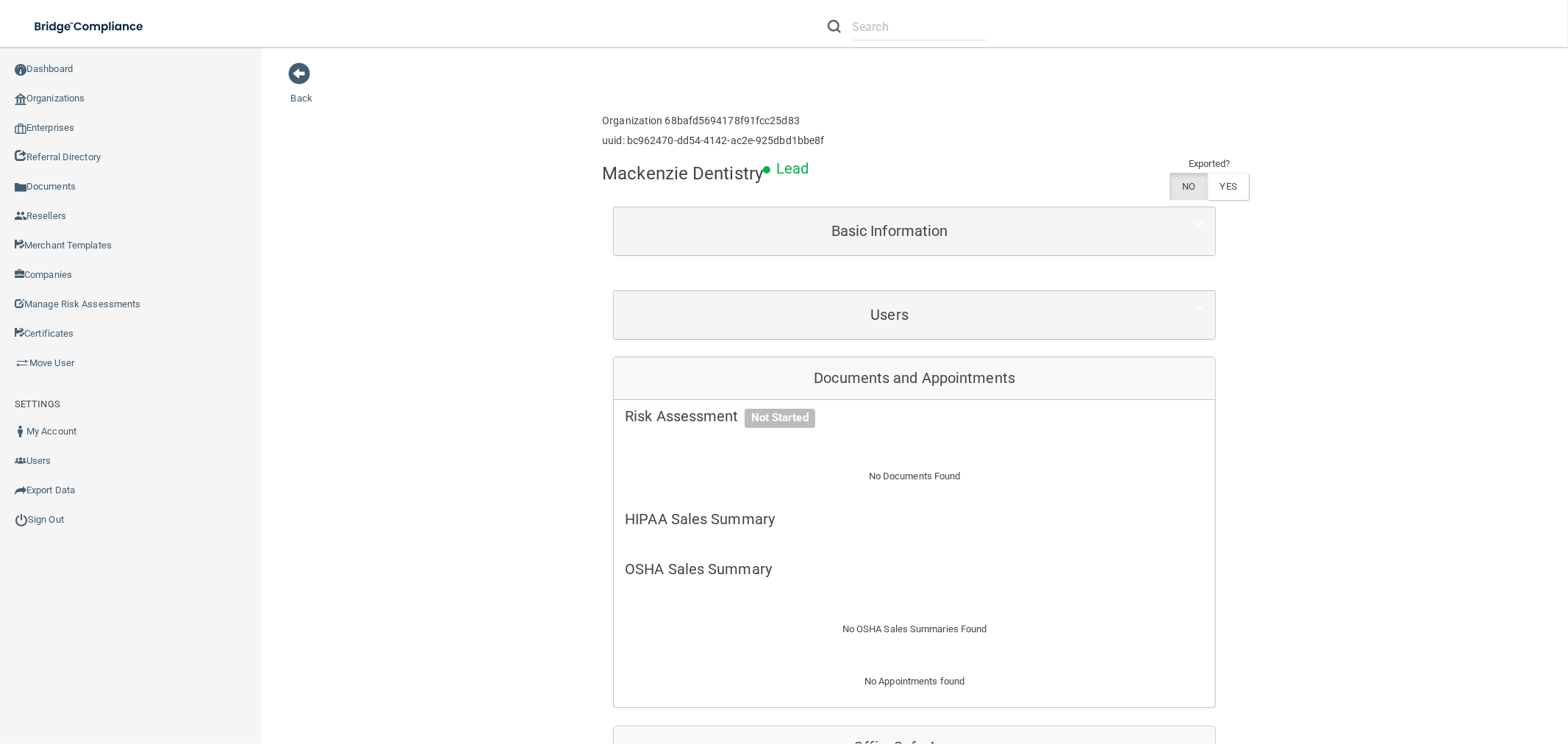
click at [923, 333] on div "Users" at bounding box center [914, 314] width 601 height 47
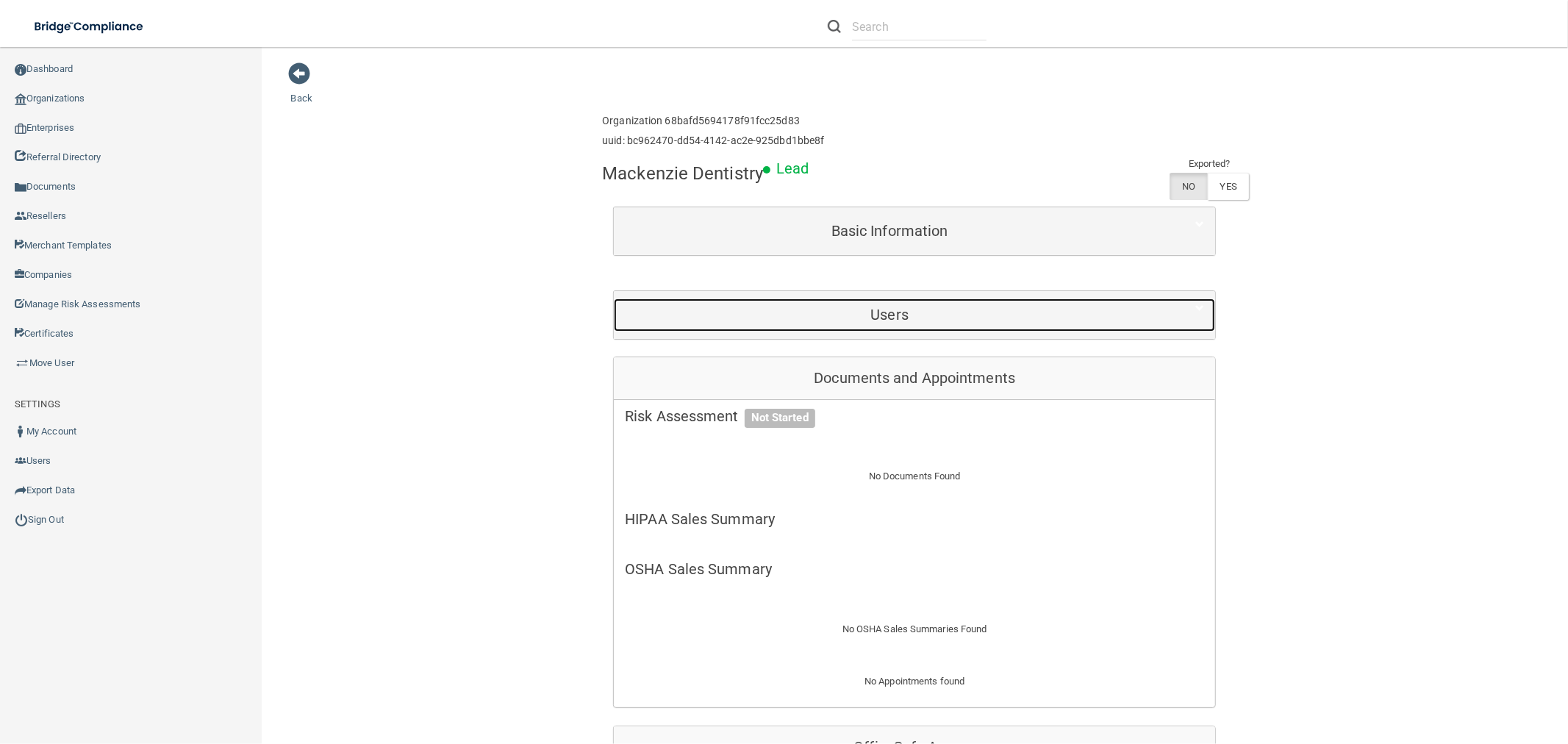
click at [912, 312] on h5 "Users" at bounding box center [890, 314] width 529 height 16
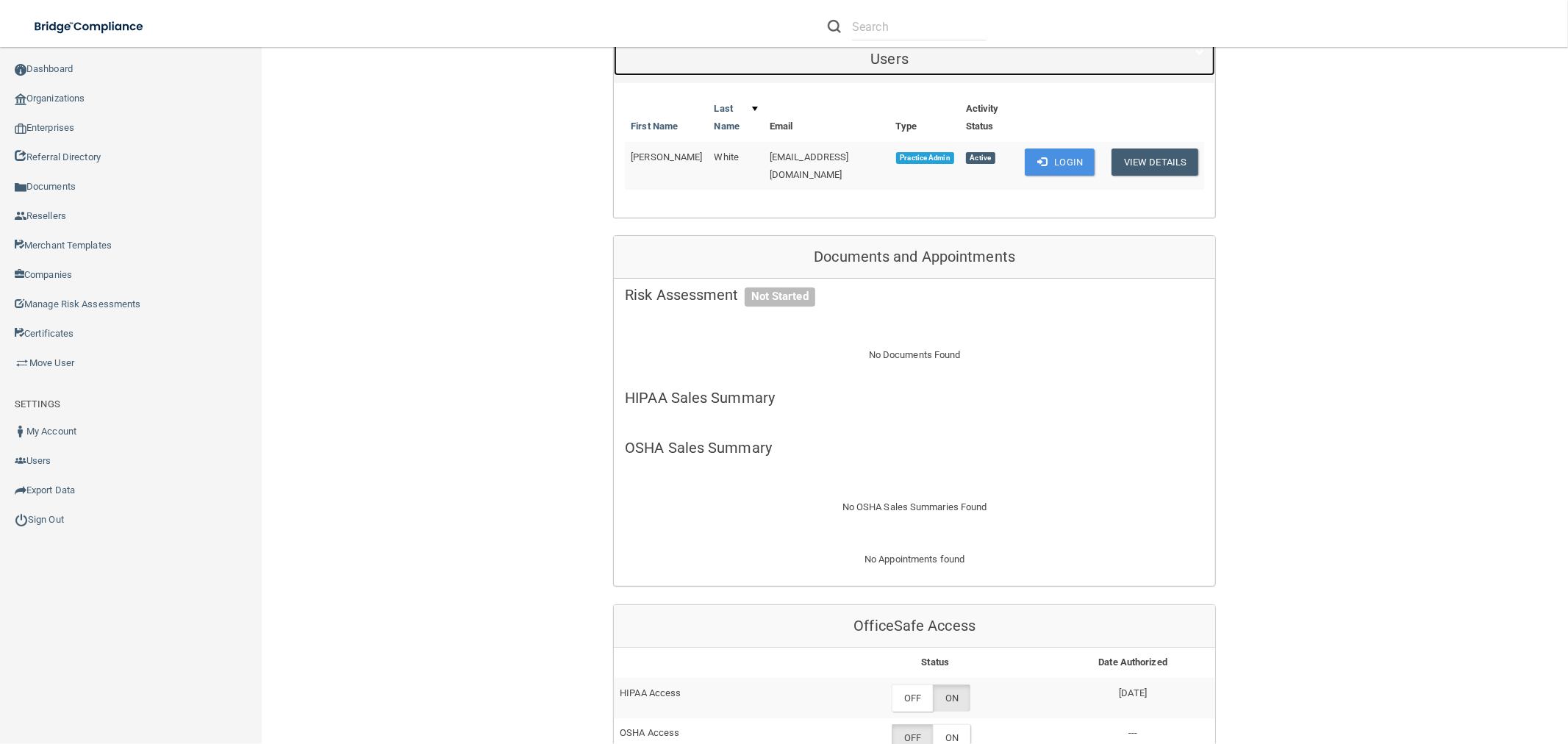
scroll to position [408, 0]
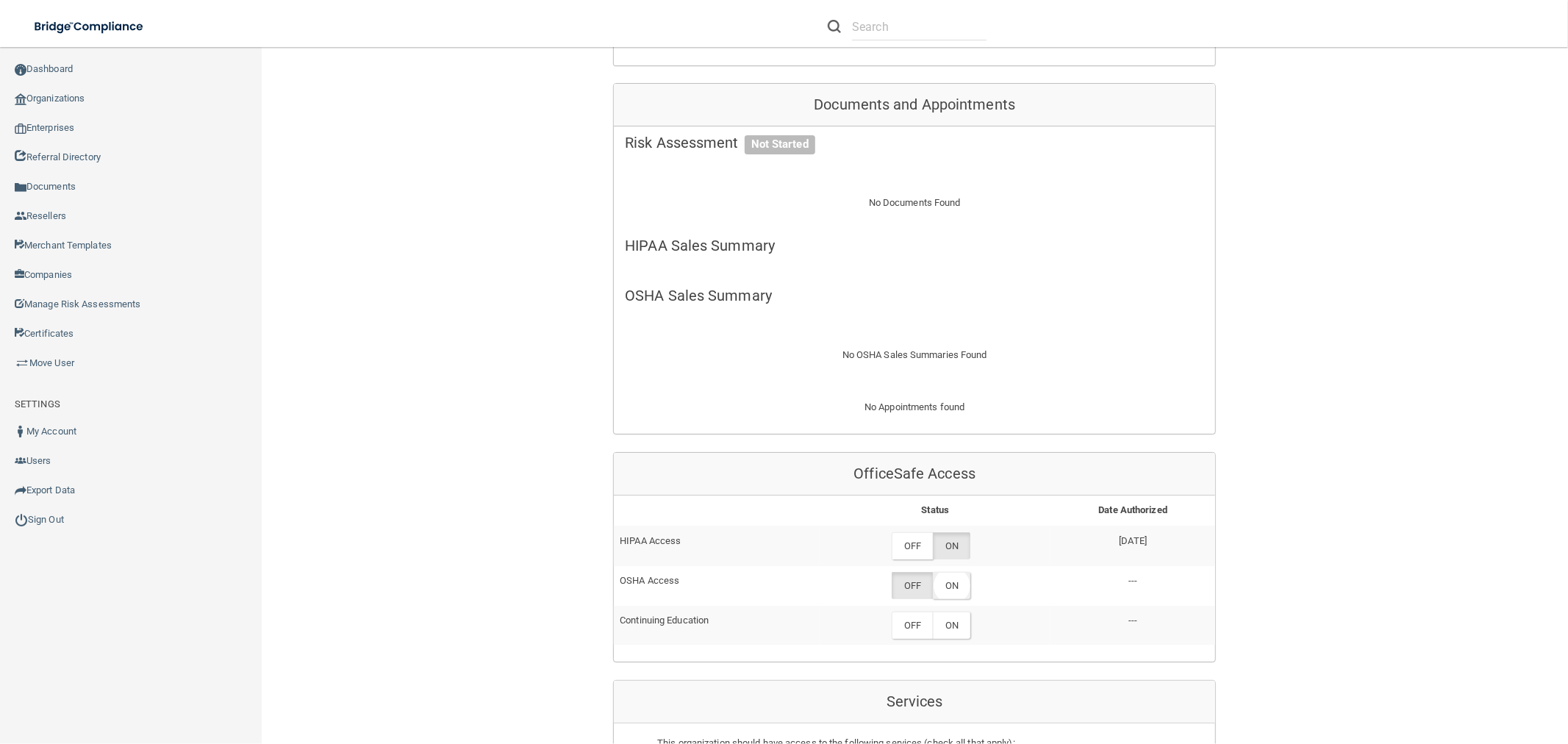
click at [946, 590] on label "ON" at bounding box center [951, 585] width 37 height 27
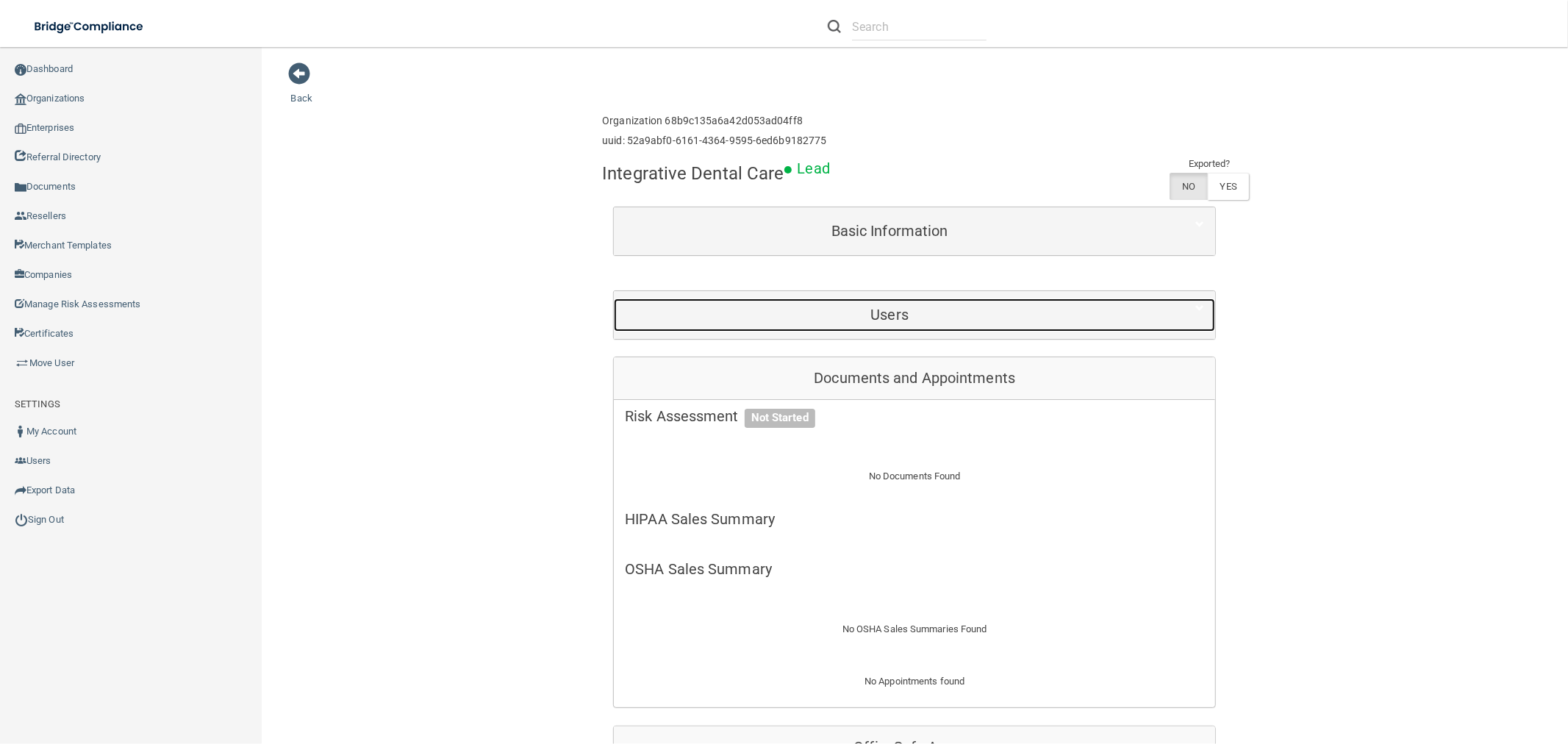
click at [773, 309] on h5 "Users" at bounding box center [890, 314] width 529 height 16
click at [897, 309] on h5 "Users" at bounding box center [890, 314] width 529 height 16
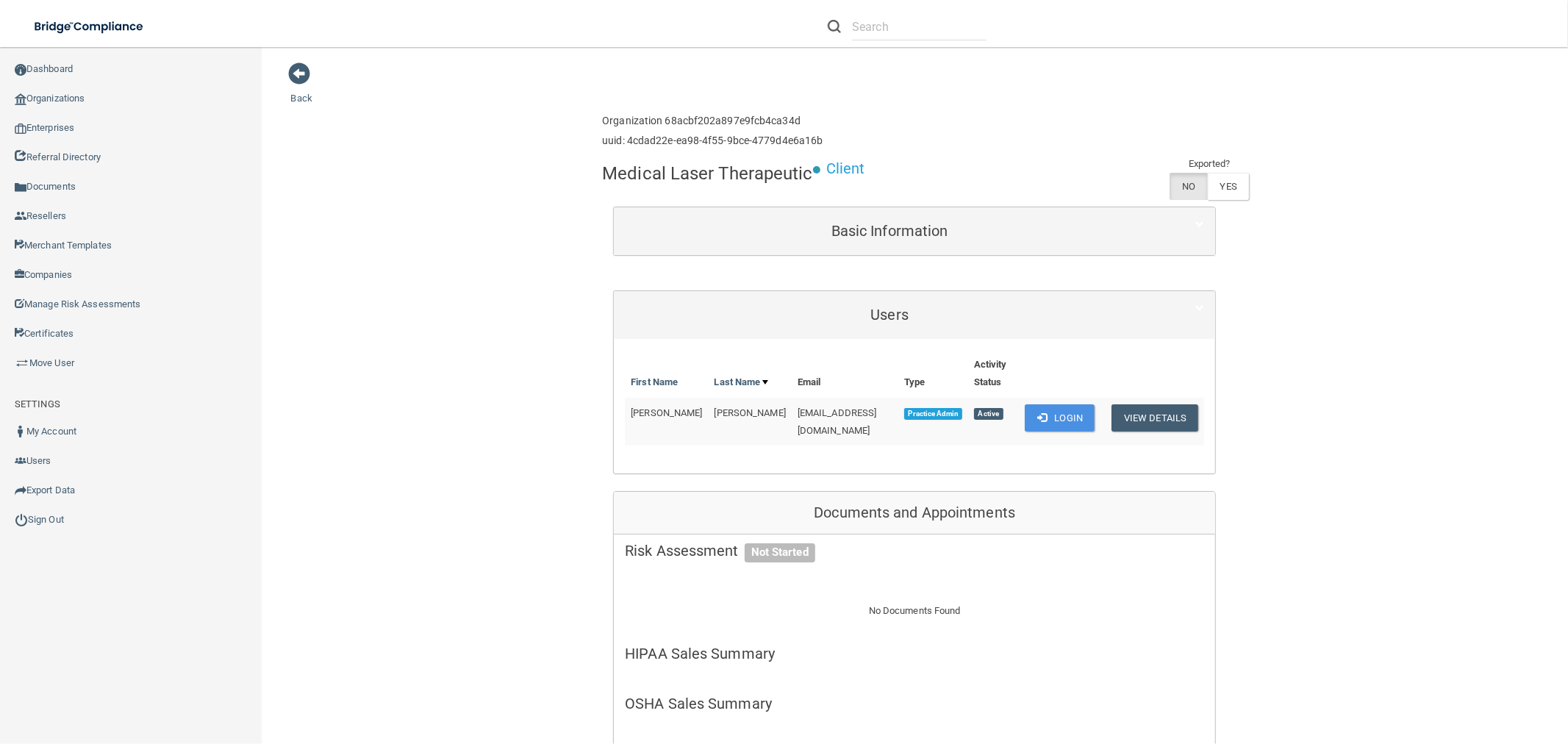
drag, startPoint x: 719, startPoint y: 411, endPoint x: 879, endPoint y: 411, distance: 160.0
click at [877, 411] on span "[EMAIL_ADDRESS][DOMAIN_NAME]" at bounding box center [837, 421] width 79 height 29
copy span "[EMAIL_ADDRESS][DOMAIN_NAME]"
